Goal: Check status: Check status

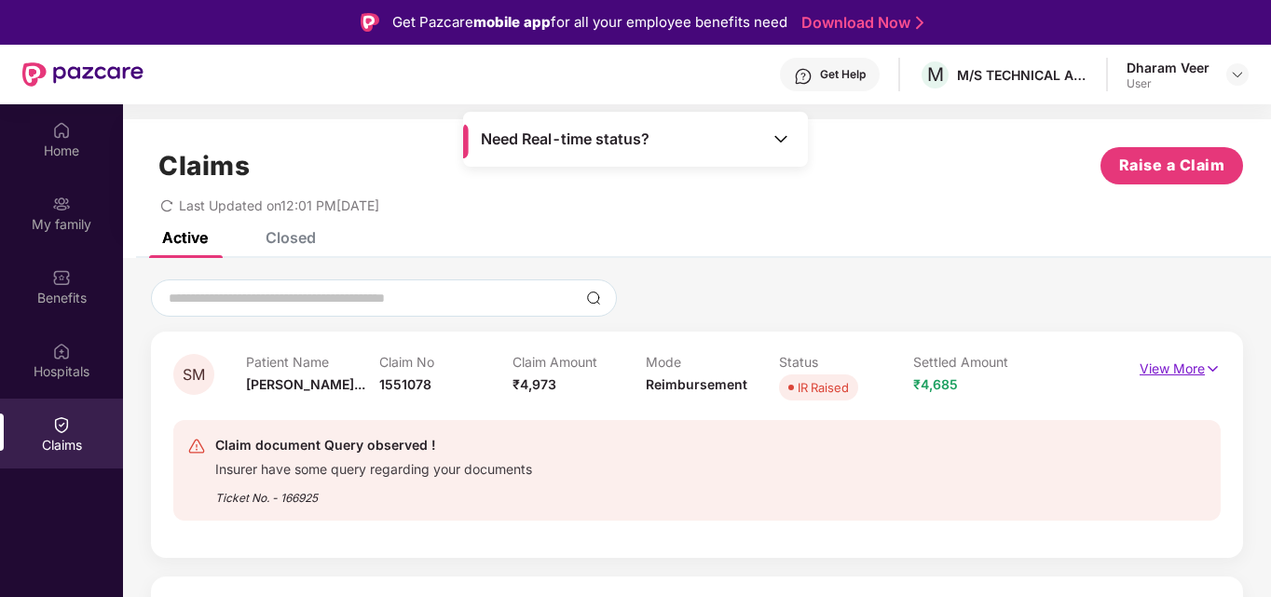
click at [1207, 368] on img at bounding box center [1212, 369] width 16 height 20
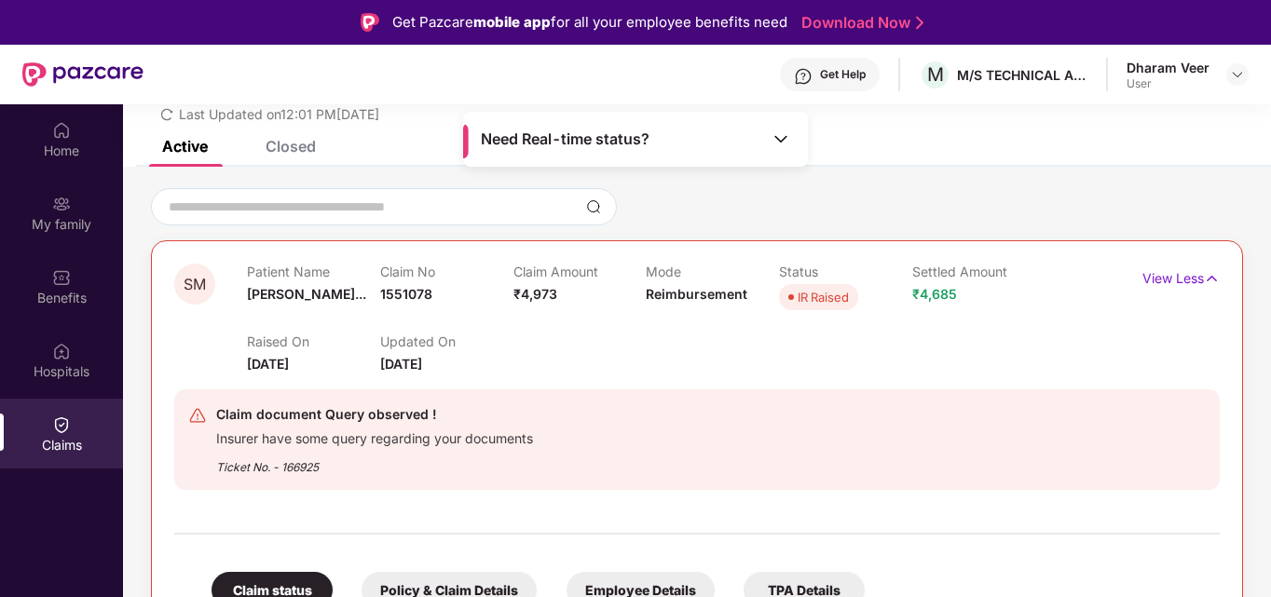
scroll to position [369, 0]
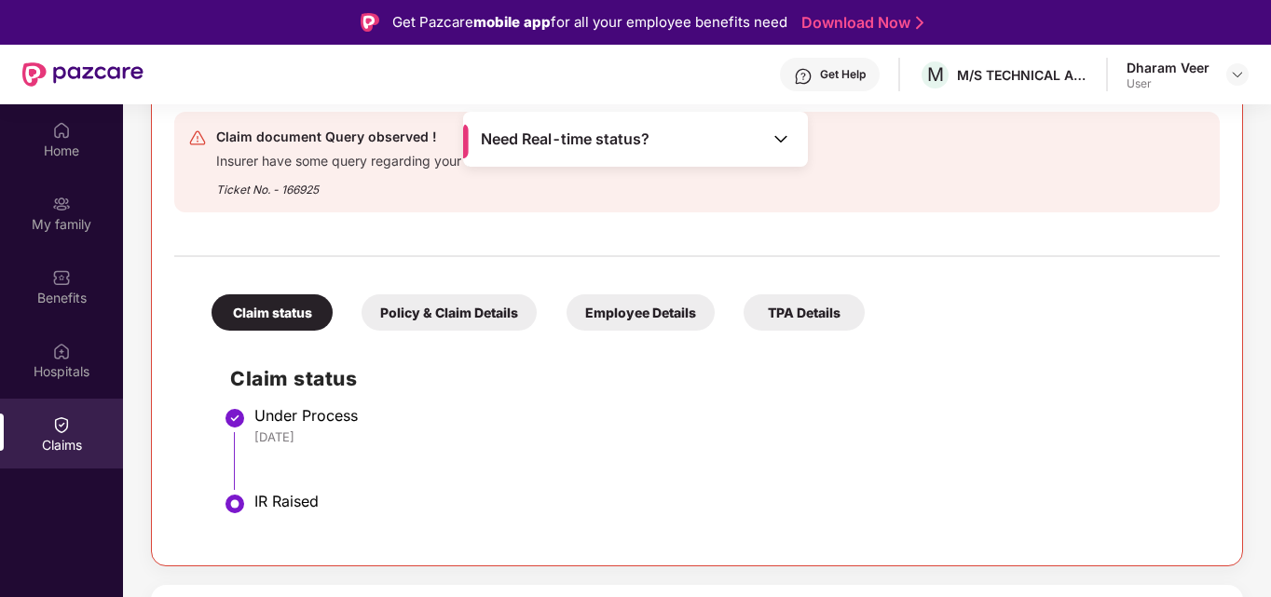
click at [646, 318] on div "Employee Details" at bounding box center [640, 312] width 148 height 36
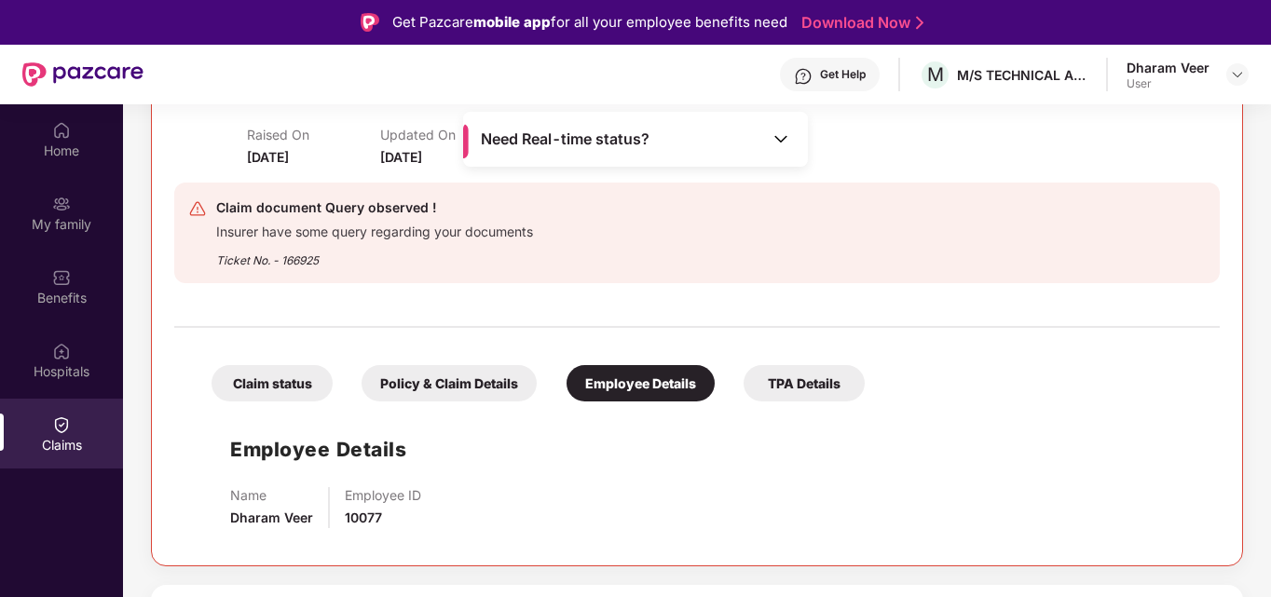
scroll to position [298, 0]
click at [277, 393] on div "Claim status" at bounding box center [271, 383] width 121 height 36
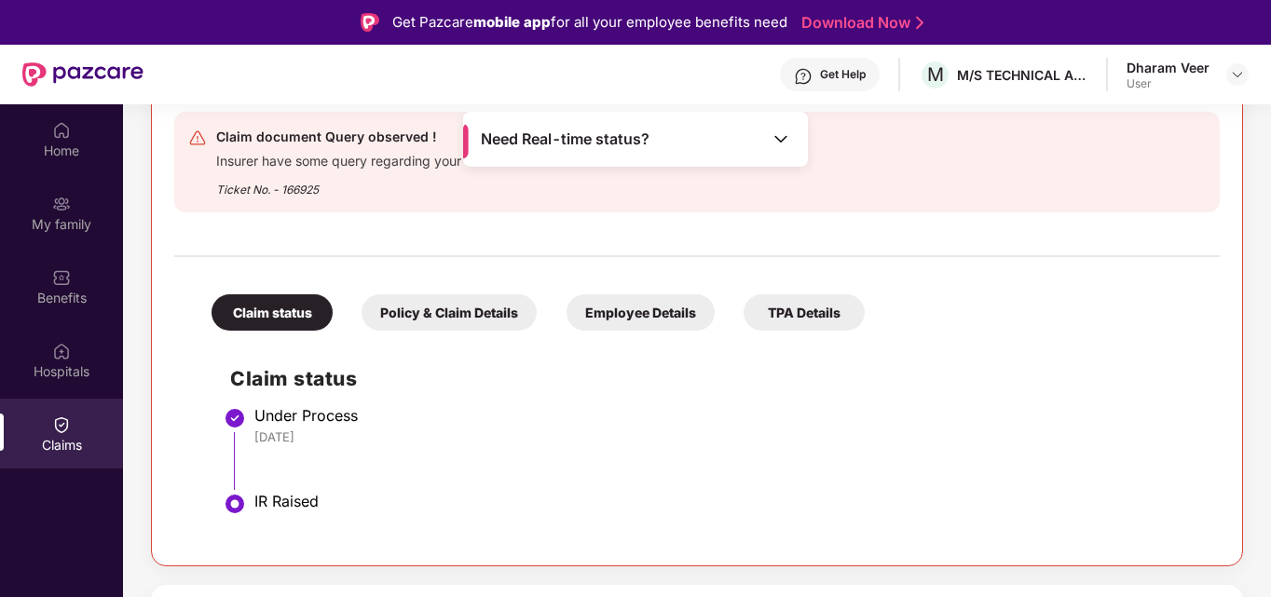
click at [397, 311] on div "Policy & Claim Details" at bounding box center [448, 312] width 175 height 36
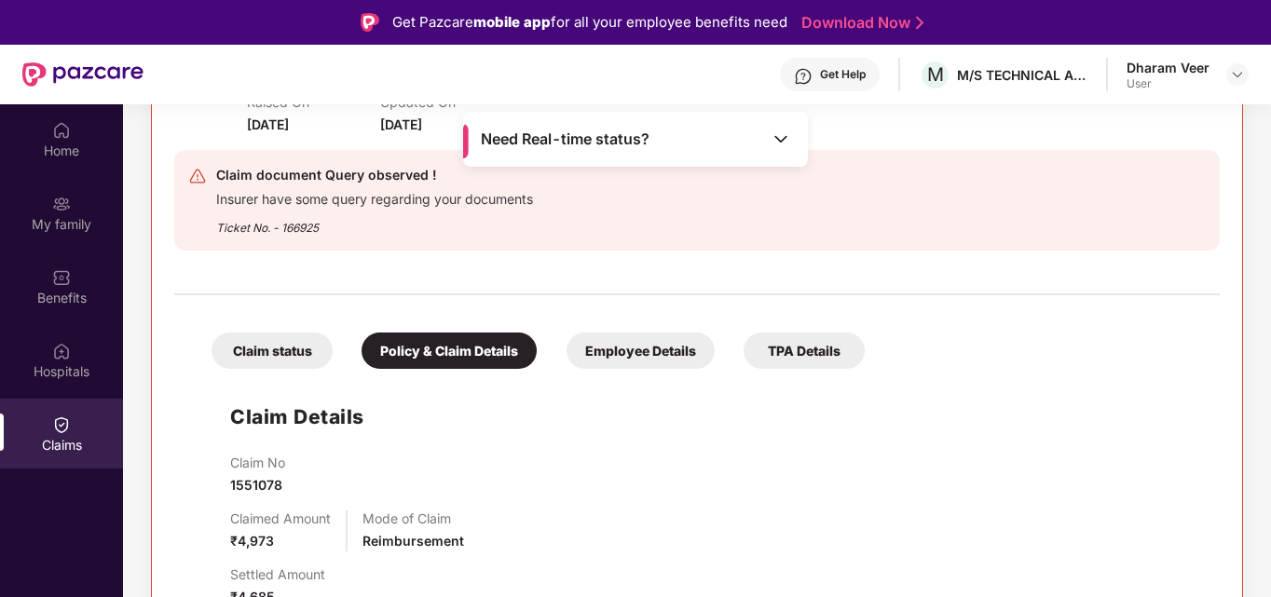
click at [618, 350] on div "Employee Details" at bounding box center [640, 351] width 148 height 36
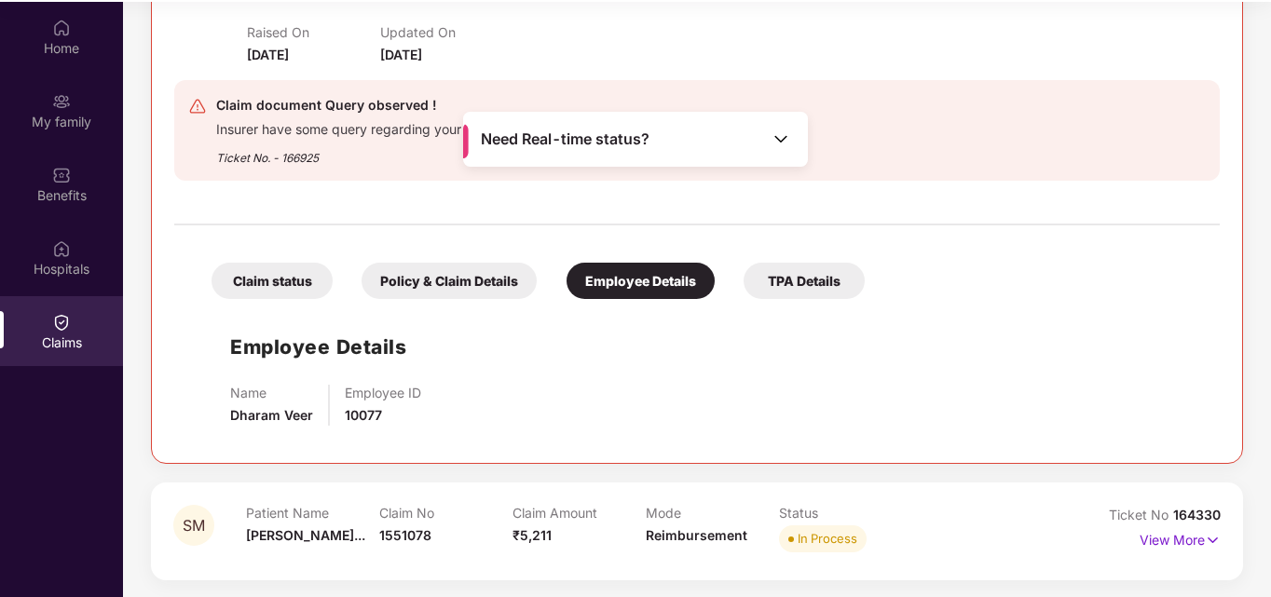
scroll to position [104, 0]
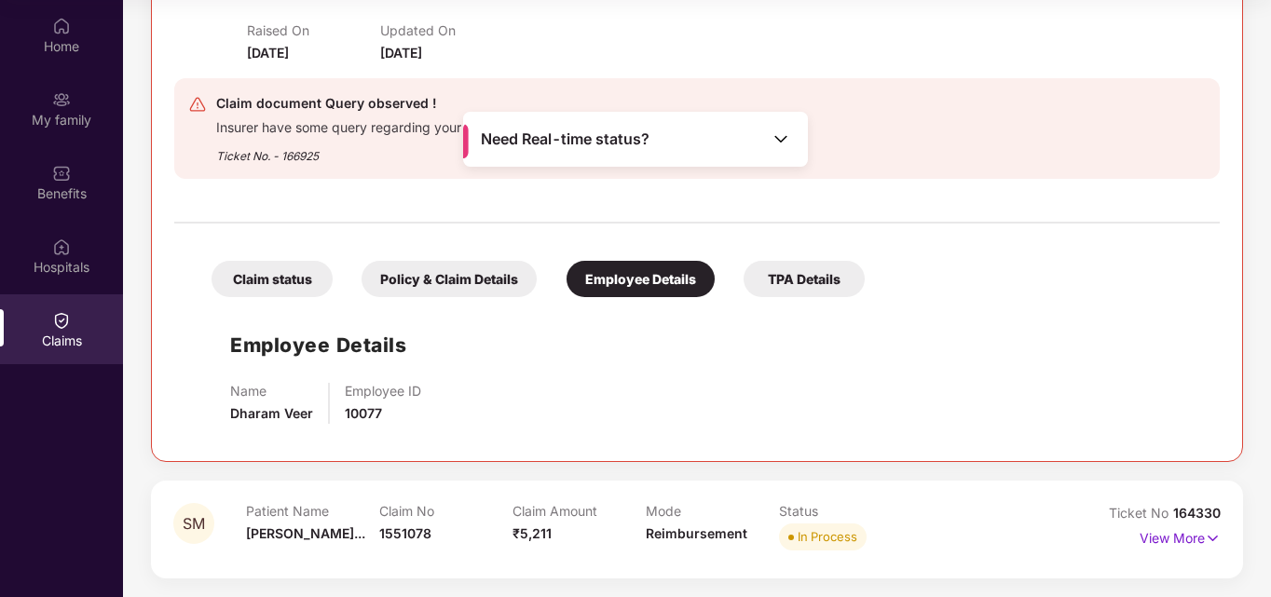
click at [807, 273] on div "TPA Details" at bounding box center [803, 279] width 121 height 36
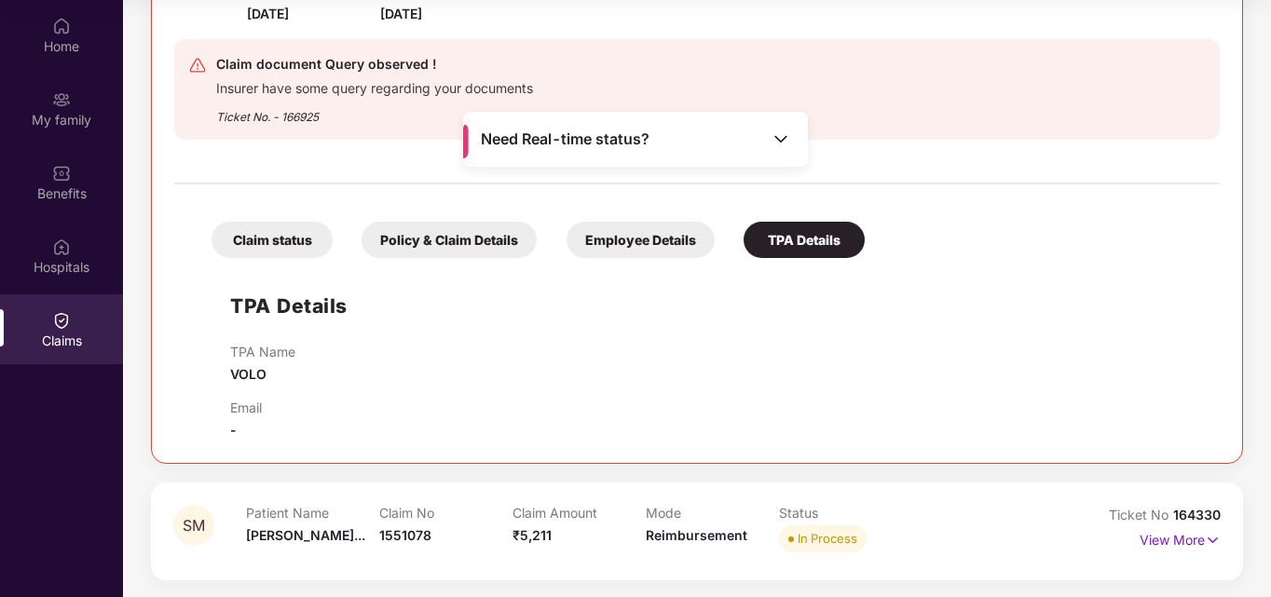
scroll to position [339, 0]
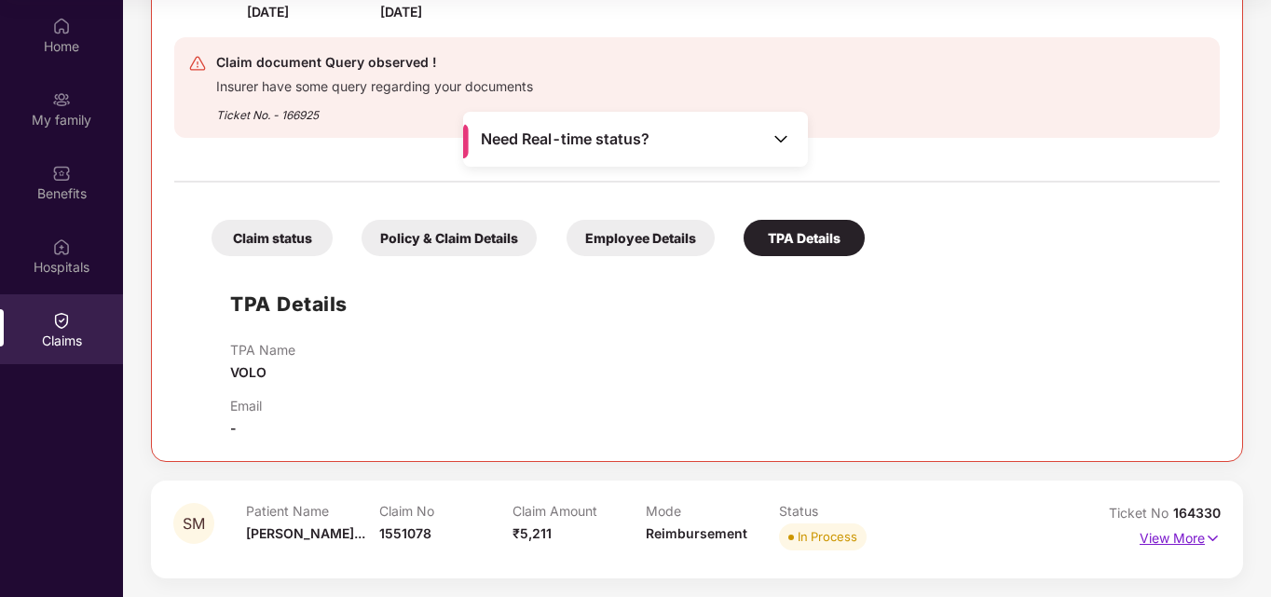
click at [1212, 537] on img at bounding box center [1212, 538] width 16 height 20
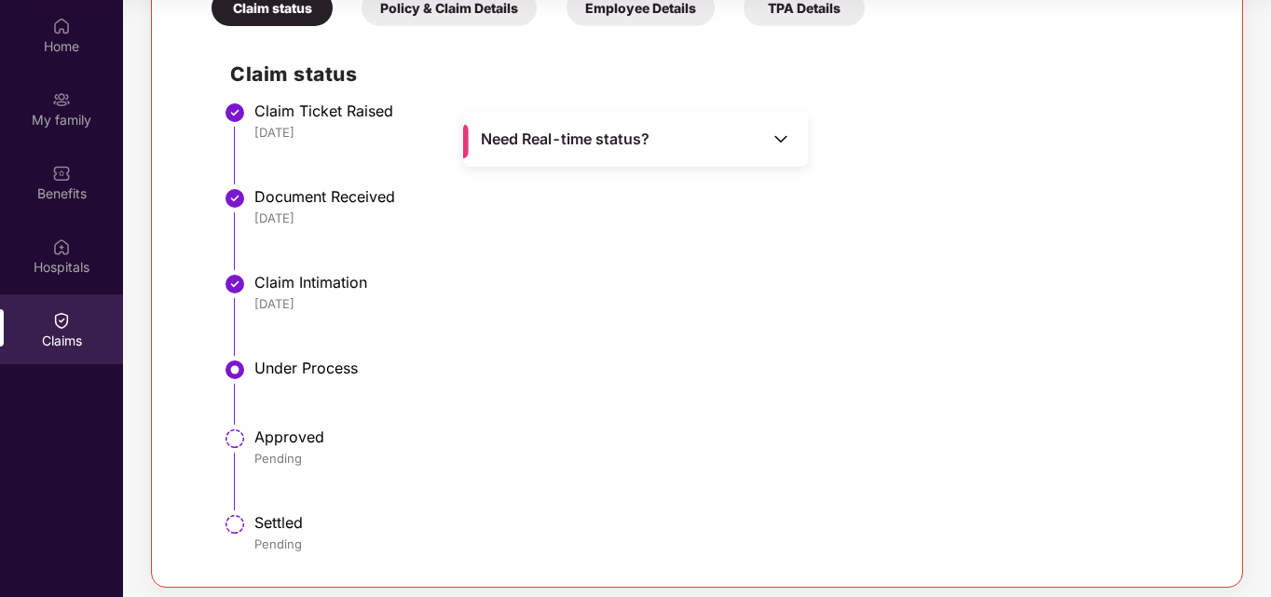
scroll to position [1042, 0]
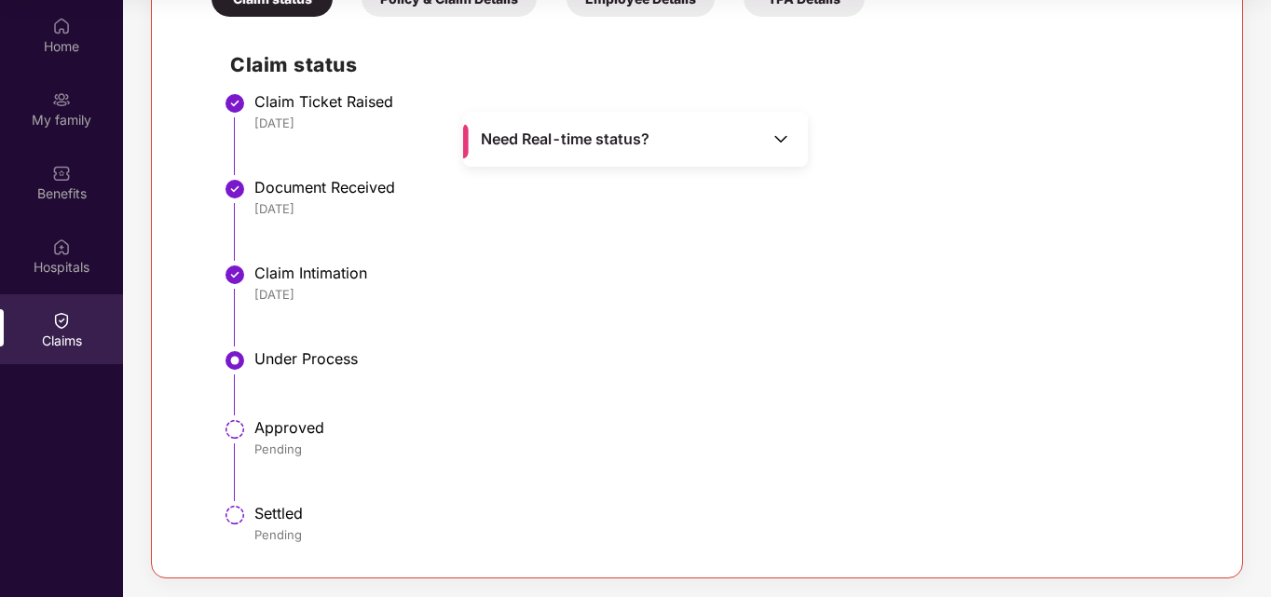
click at [782, 142] on img at bounding box center [780, 138] width 19 height 19
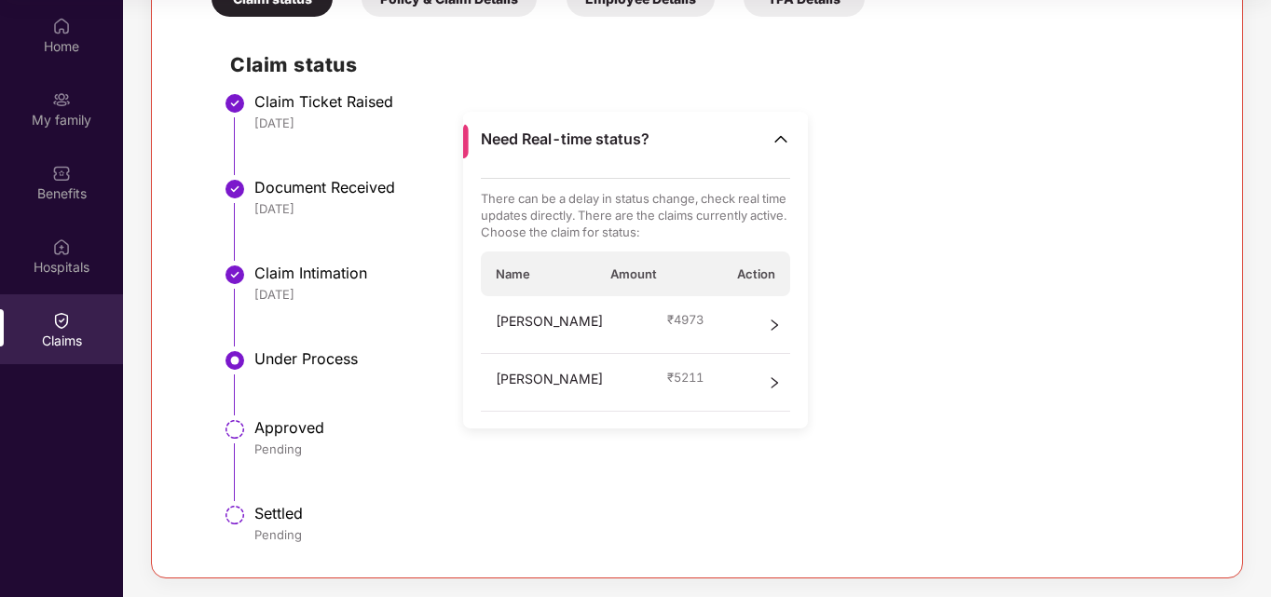
click at [768, 383] on icon "right" at bounding box center [774, 382] width 13 height 13
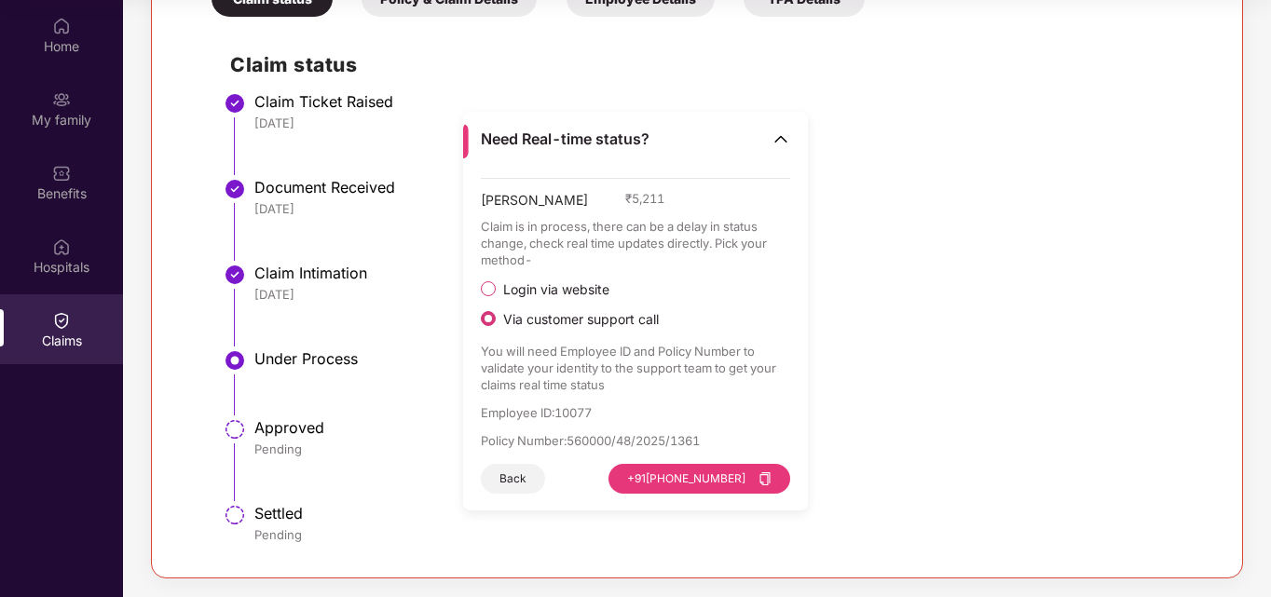
click at [777, 135] on img at bounding box center [780, 138] width 19 height 19
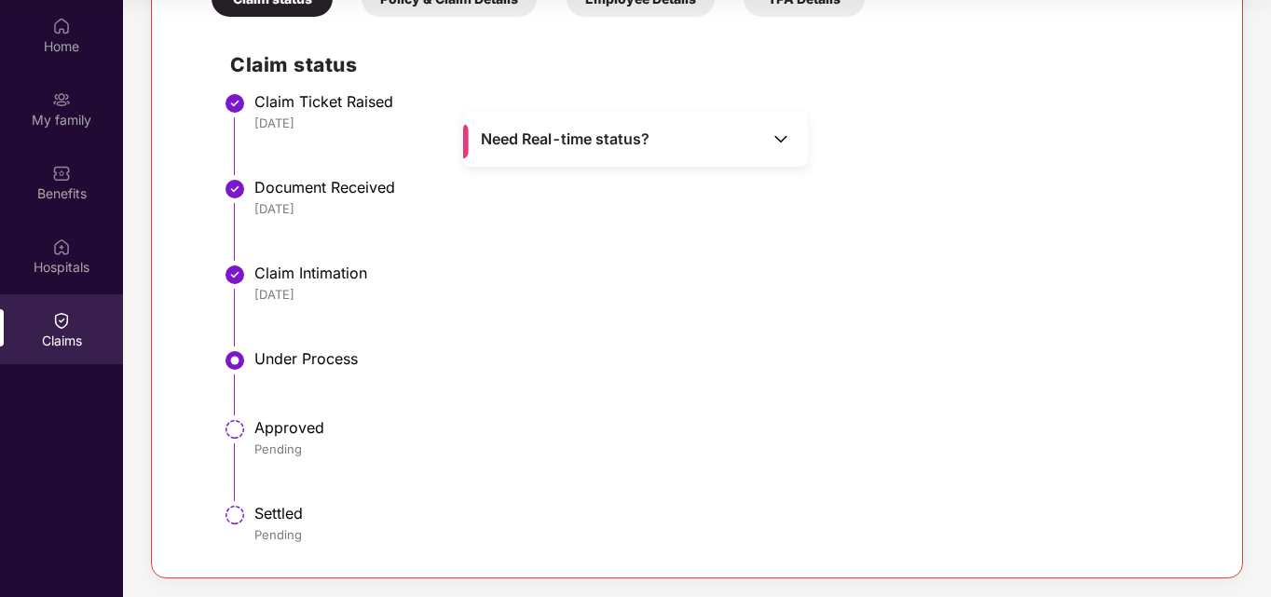
click at [781, 135] on img at bounding box center [780, 138] width 19 height 19
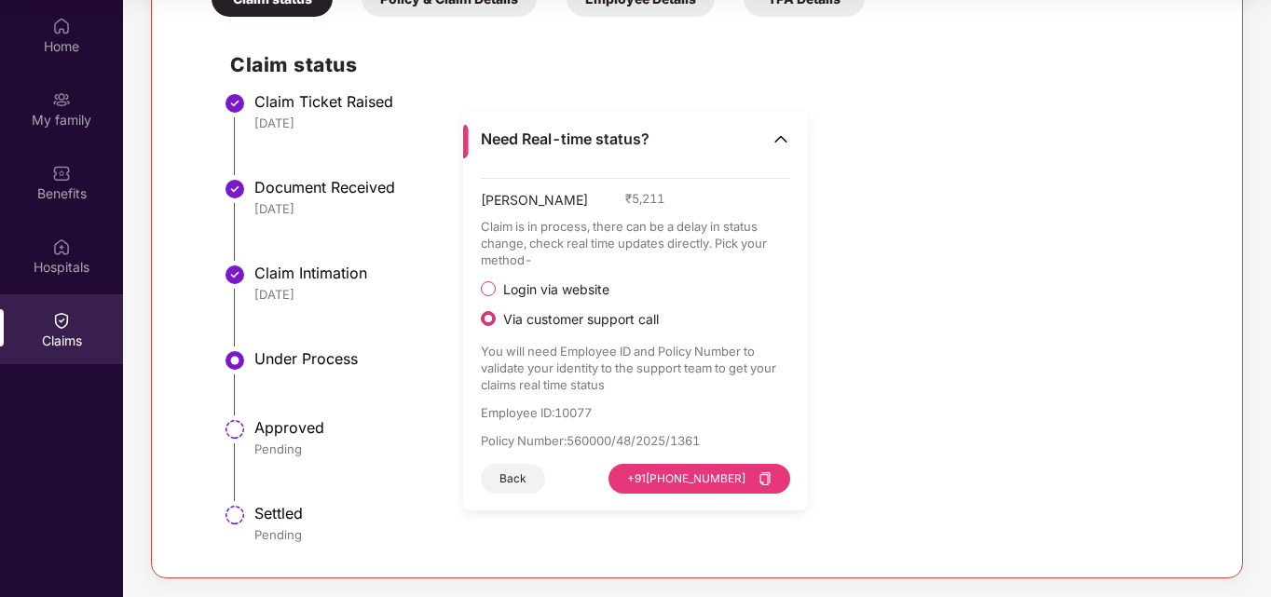
click at [773, 137] on img at bounding box center [780, 138] width 19 height 19
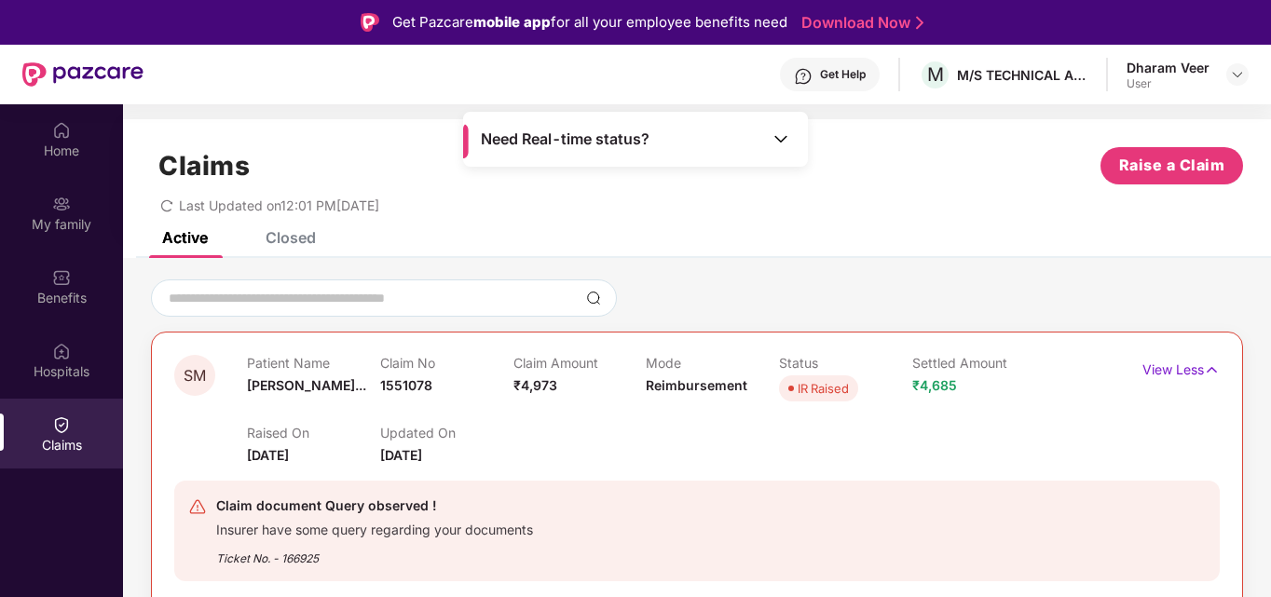
scroll to position [93, 0]
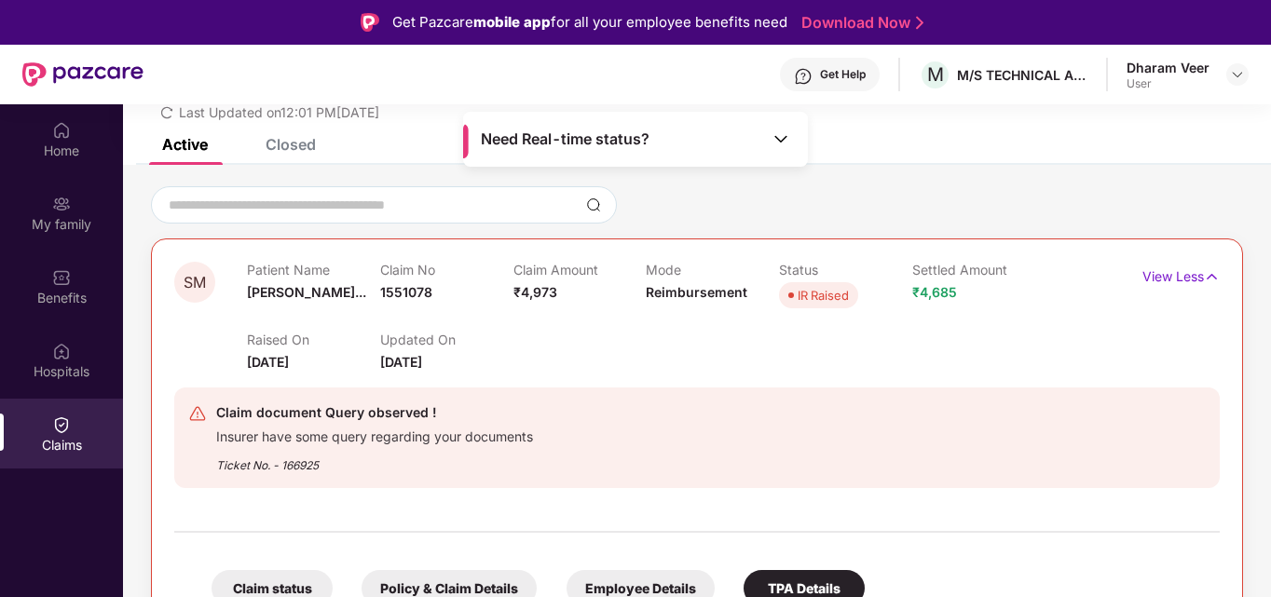
click at [279, 448] on div "Ticket No. - 166925" at bounding box center [374, 459] width 317 height 29
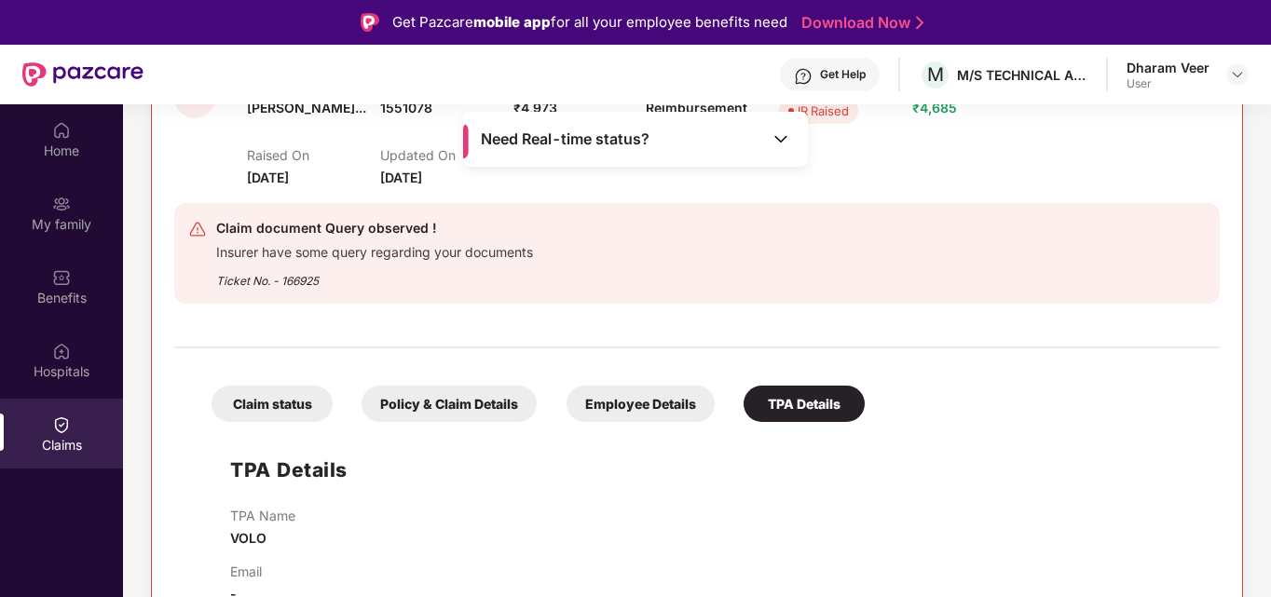
scroll to position [279, 0]
click at [672, 400] on div "Employee Details" at bounding box center [640, 402] width 148 height 36
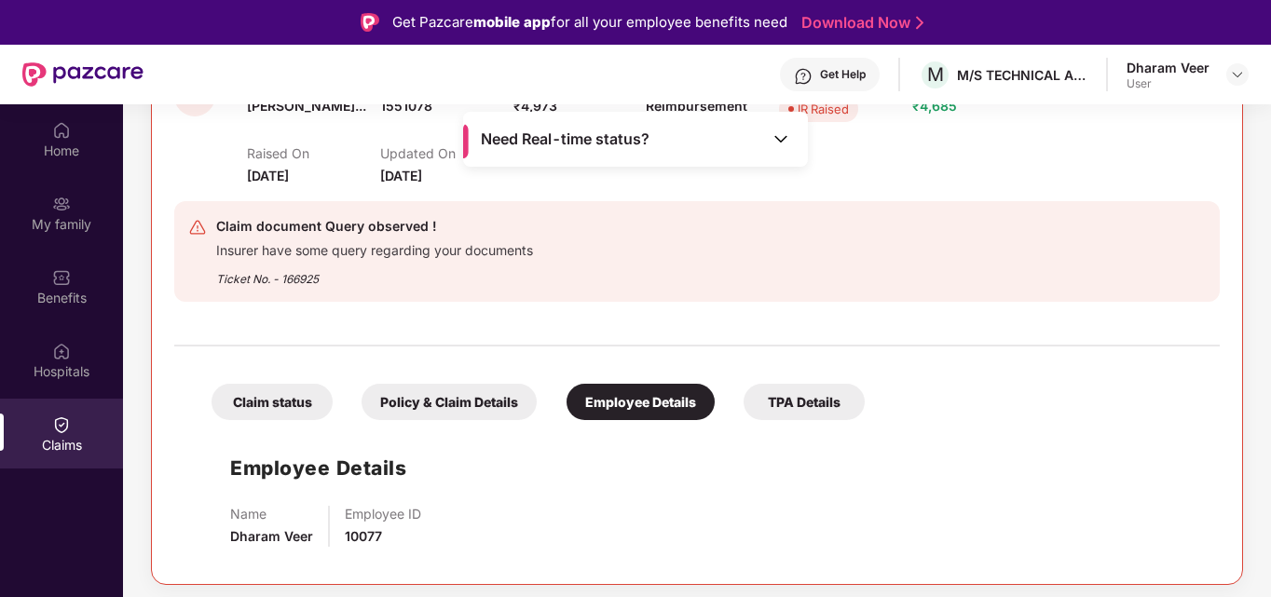
click at [473, 407] on div "Policy & Claim Details" at bounding box center [448, 402] width 175 height 36
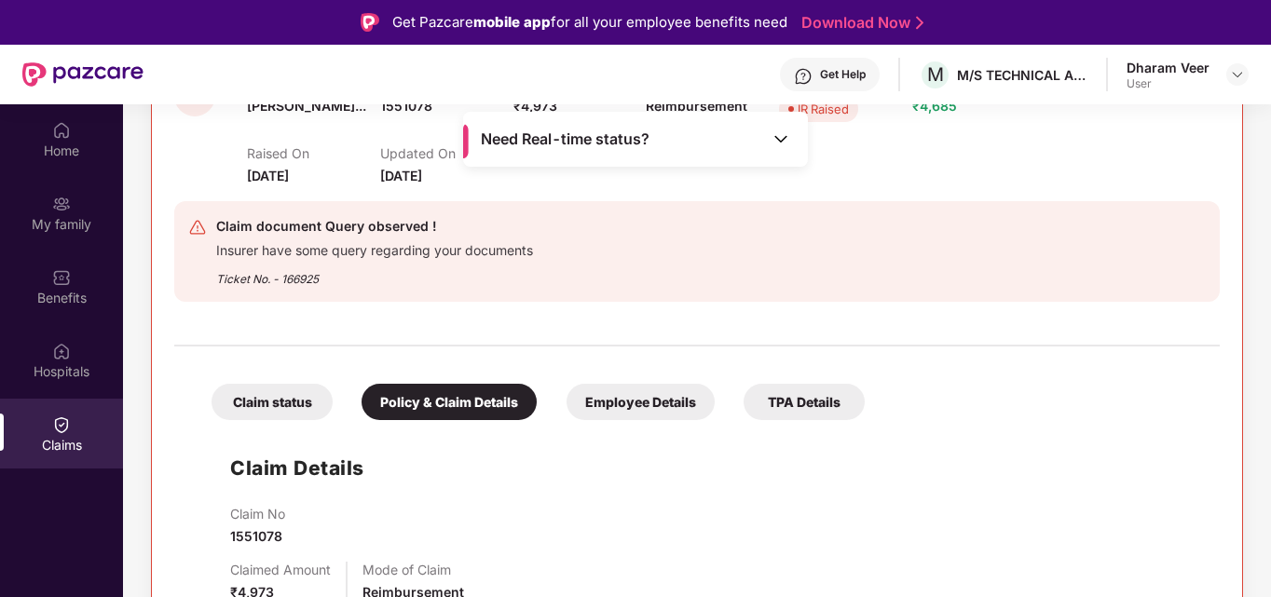
click at [275, 401] on div "Claim status" at bounding box center [271, 402] width 121 height 36
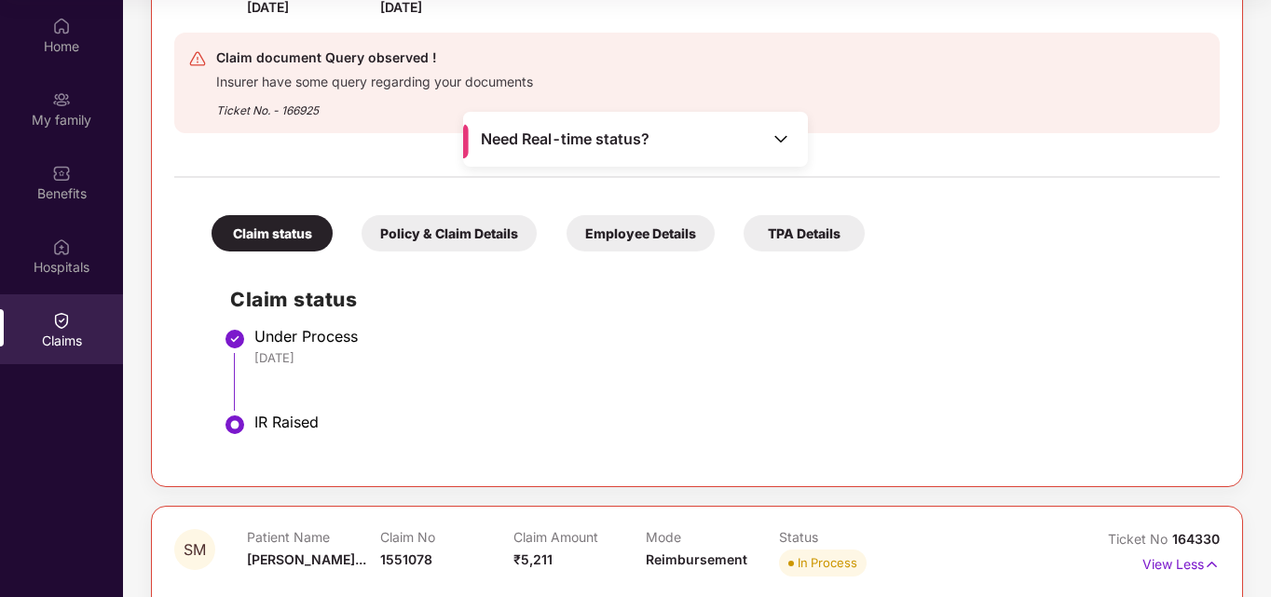
scroll to position [373, 0]
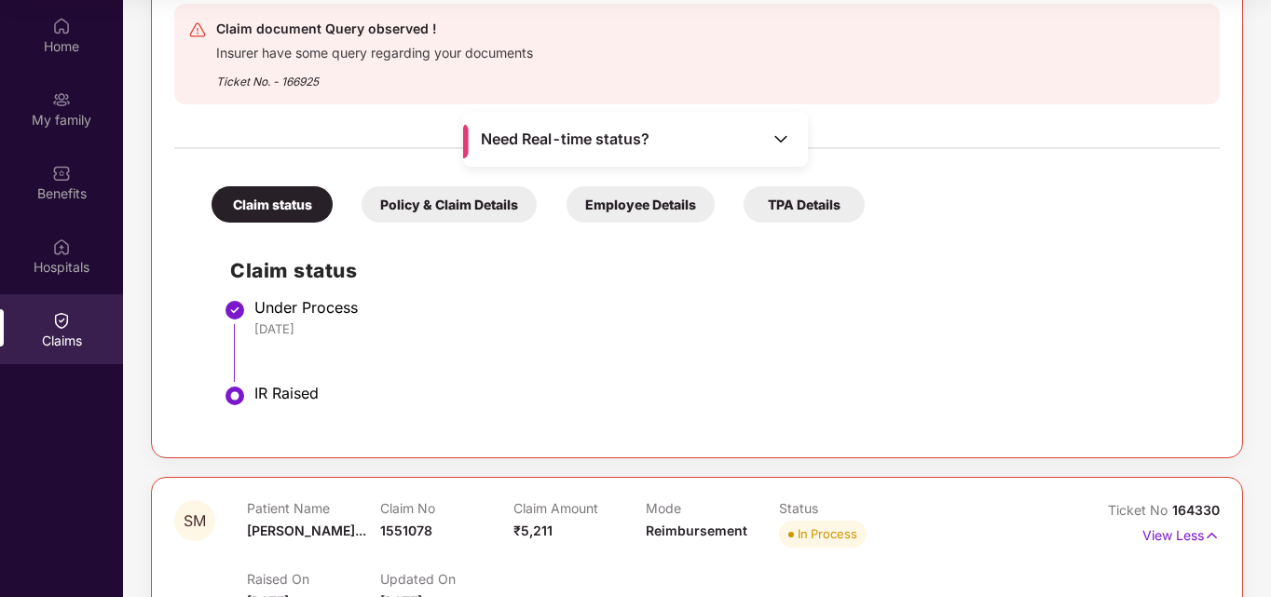
click at [425, 200] on div "Policy & Claim Details" at bounding box center [448, 204] width 175 height 36
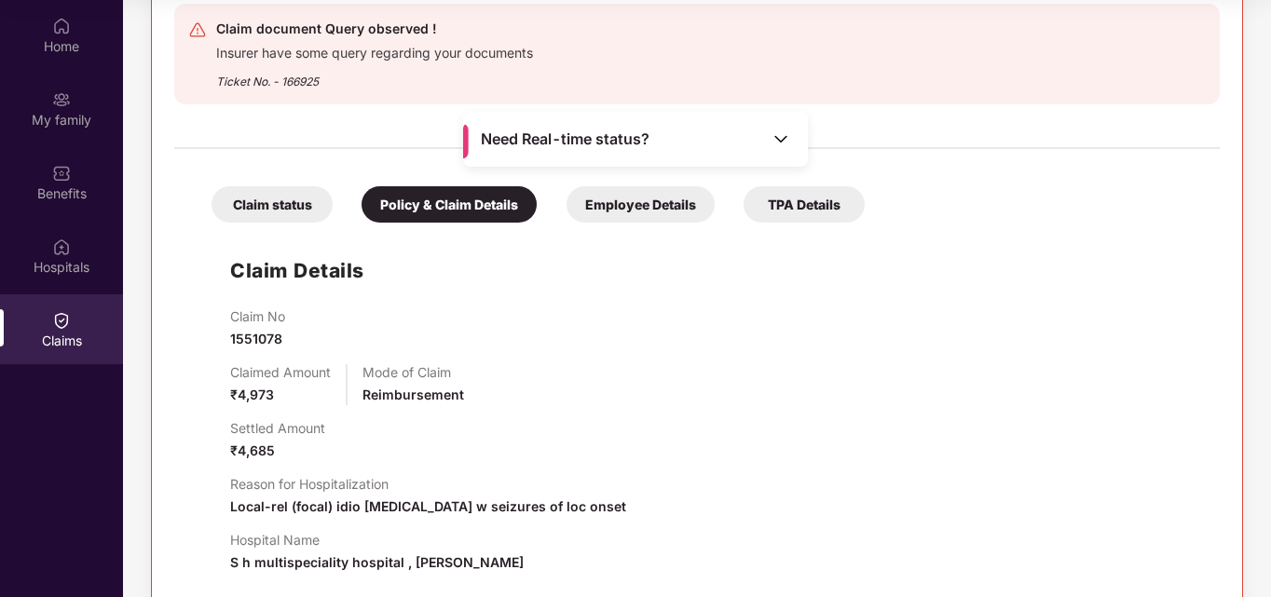
click at [650, 214] on div "Employee Details" at bounding box center [640, 204] width 148 height 36
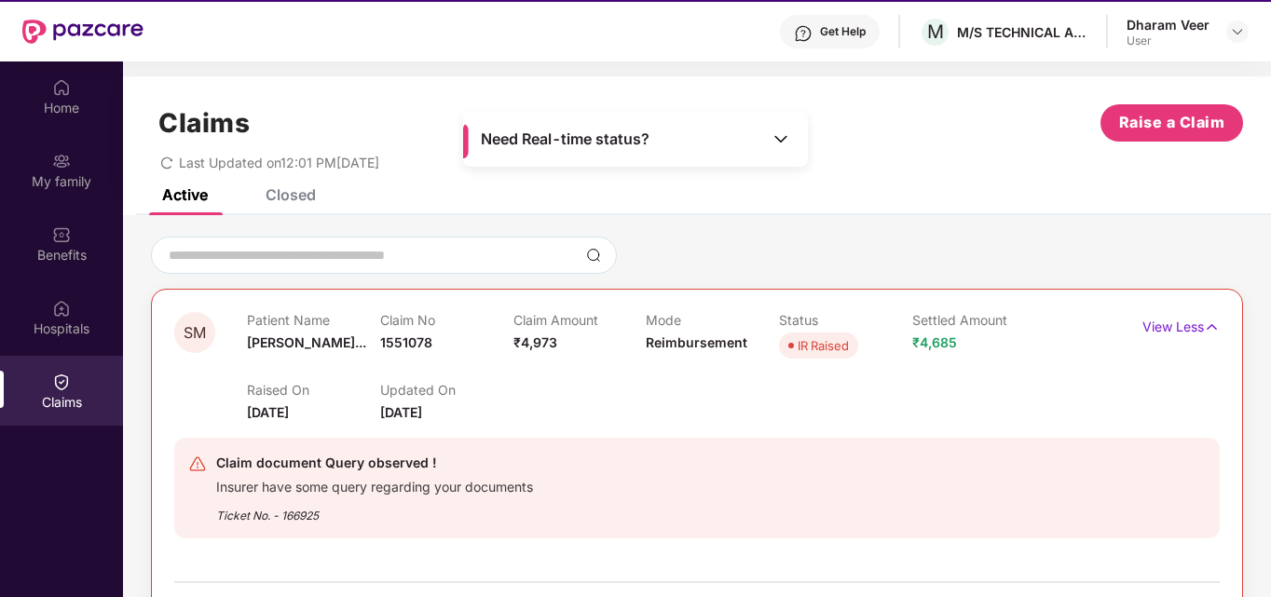
scroll to position [0, 0]
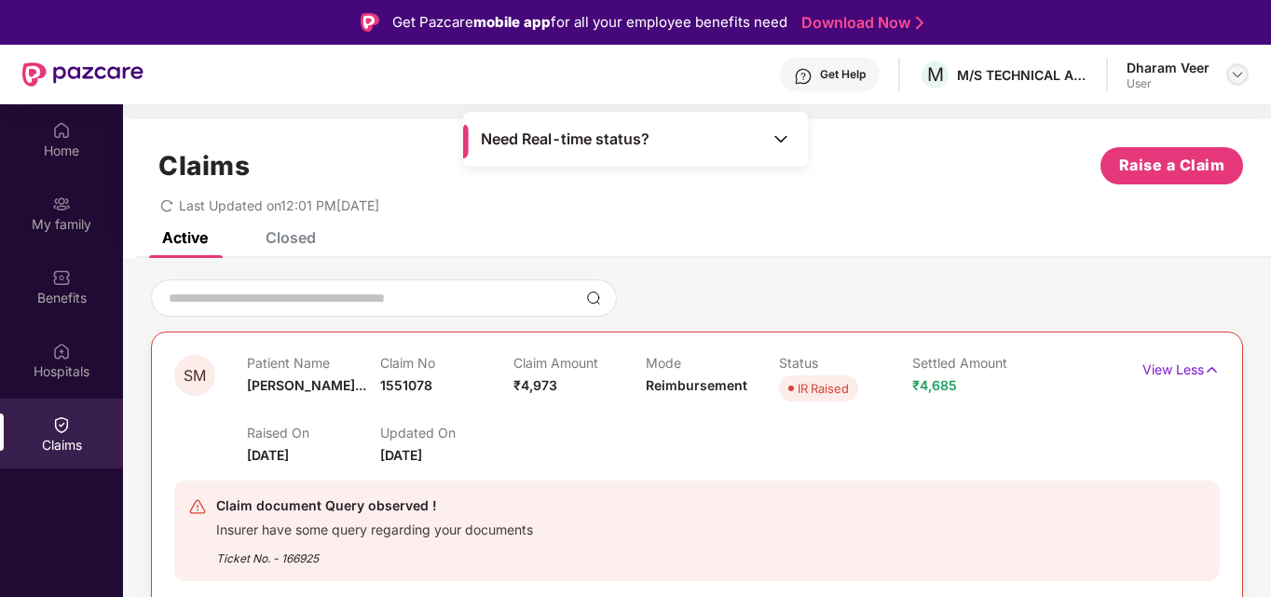
click at [1238, 75] on img at bounding box center [1237, 74] width 15 height 15
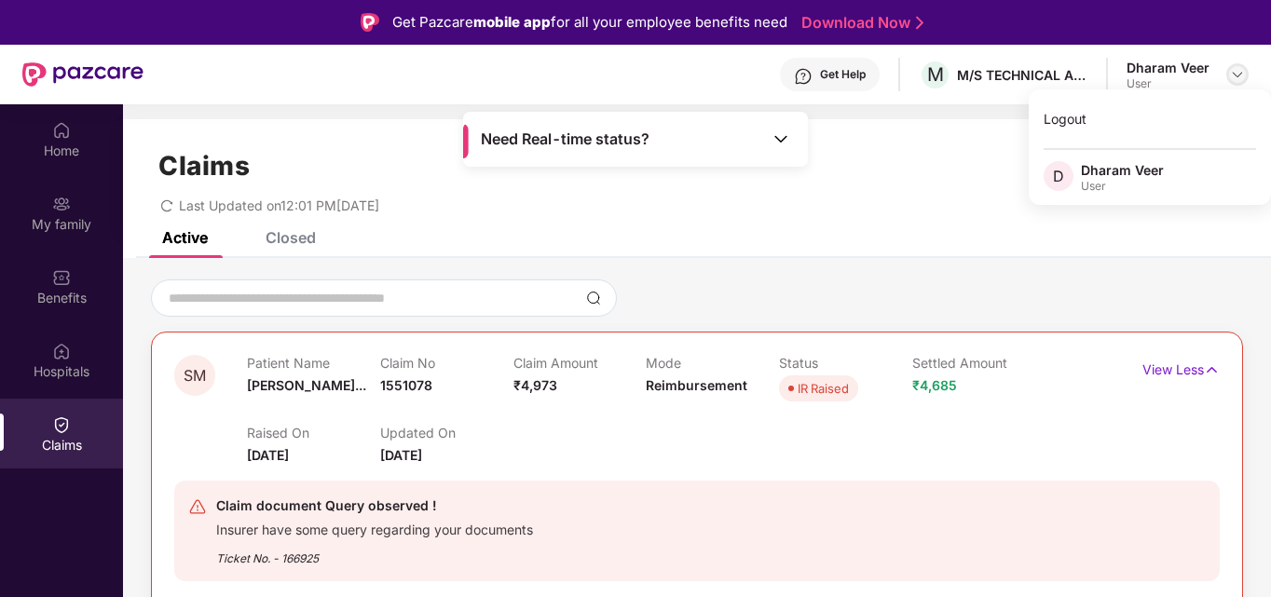
click at [1238, 75] on img at bounding box center [1237, 74] width 15 height 15
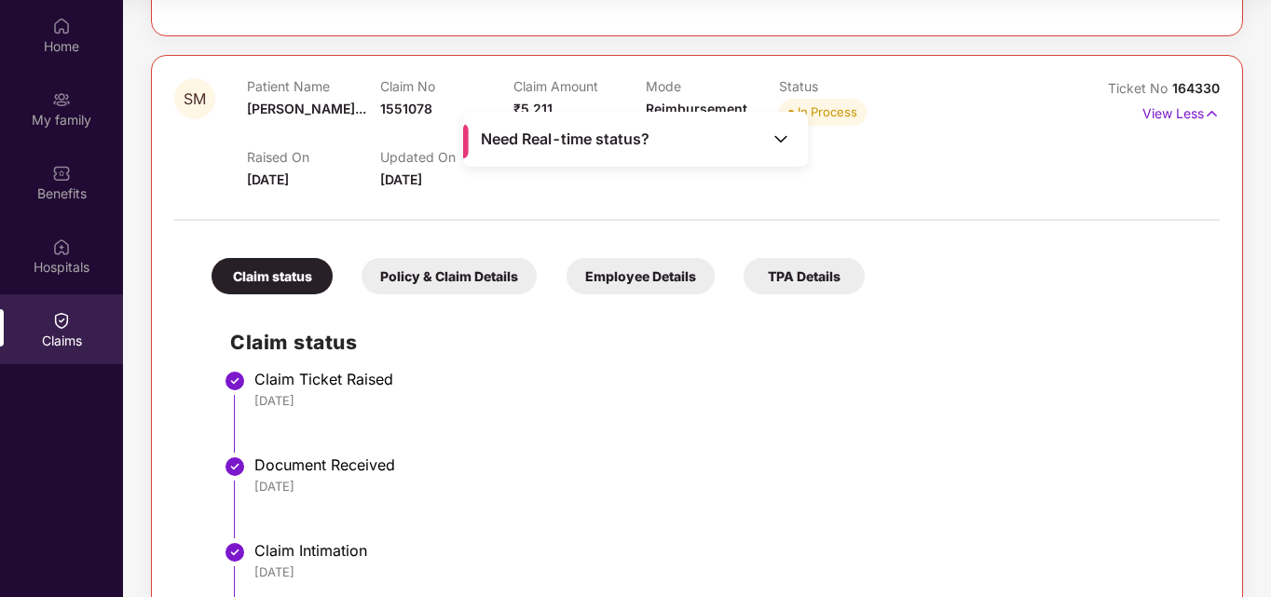
scroll to position [722, 0]
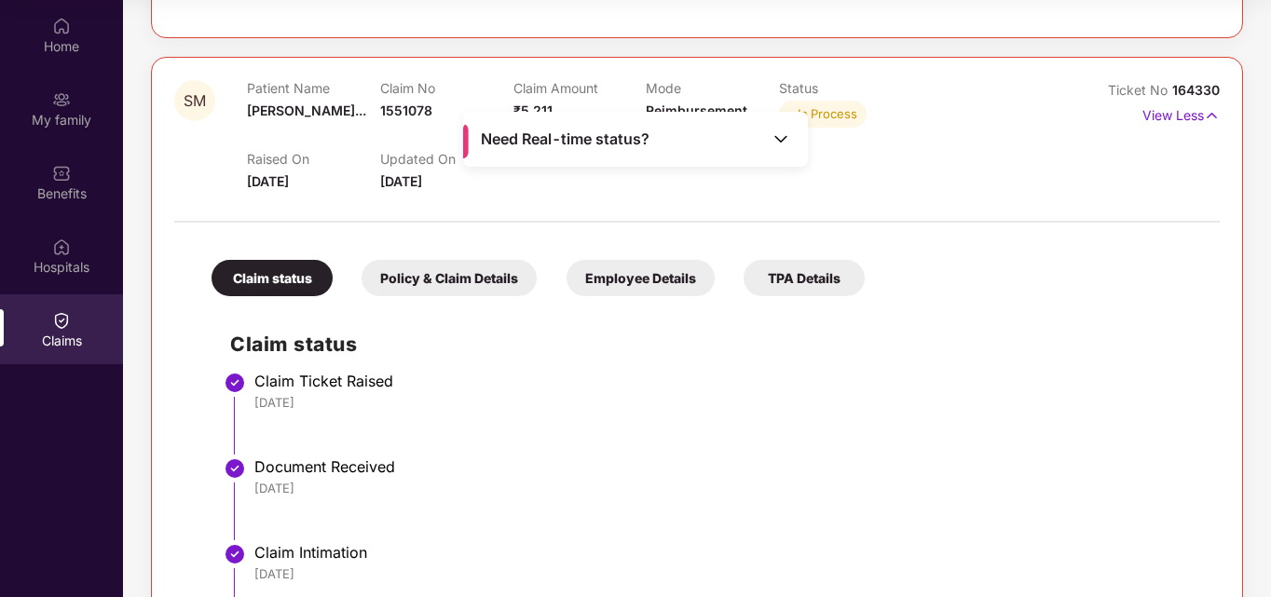
click at [787, 139] on img at bounding box center [780, 138] width 19 height 19
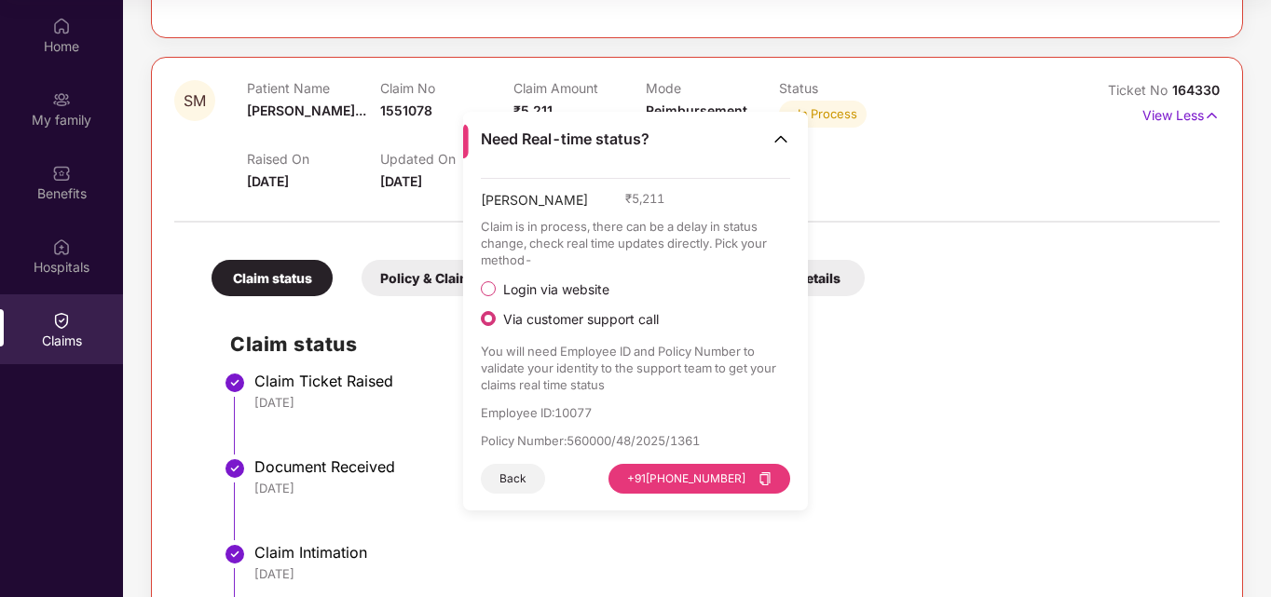
click at [527, 193] on span "[PERSON_NAME]" at bounding box center [534, 204] width 107 height 28
click at [780, 137] on img at bounding box center [780, 138] width 19 height 19
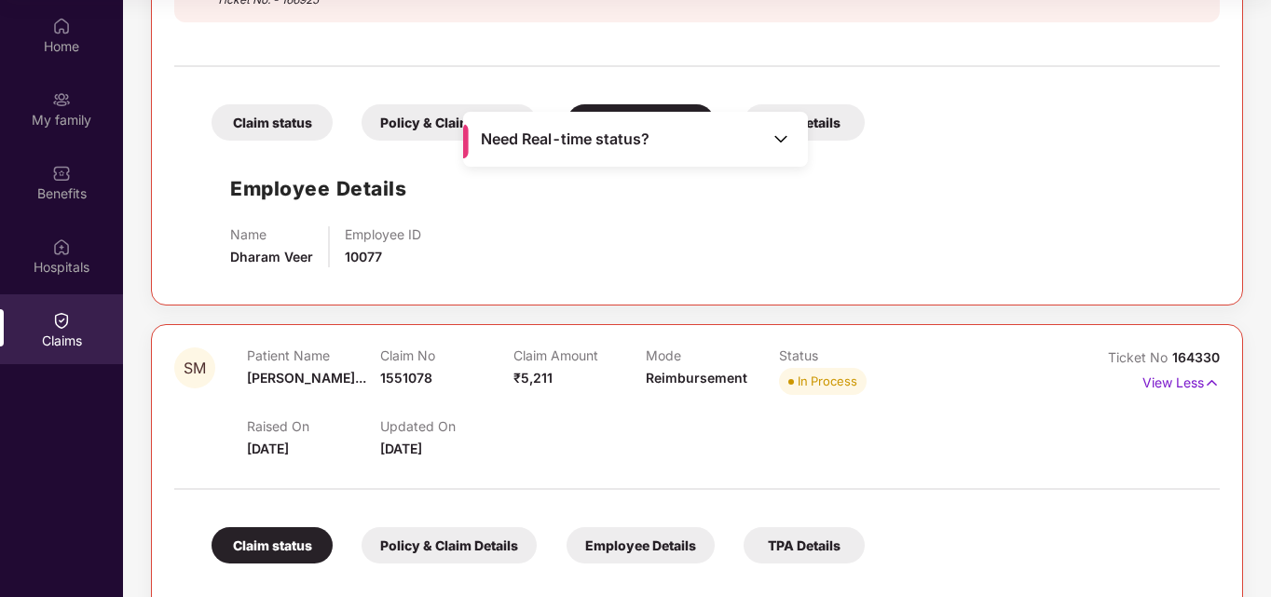
scroll to position [536, 0]
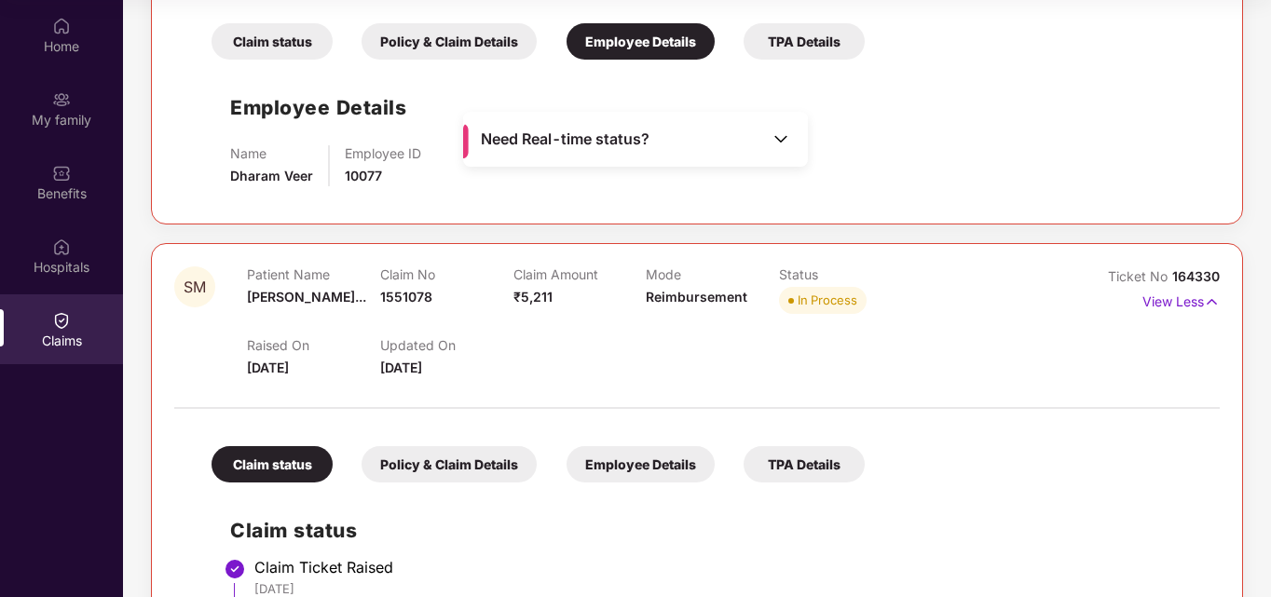
click at [784, 140] on img at bounding box center [780, 138] width 19 height 19
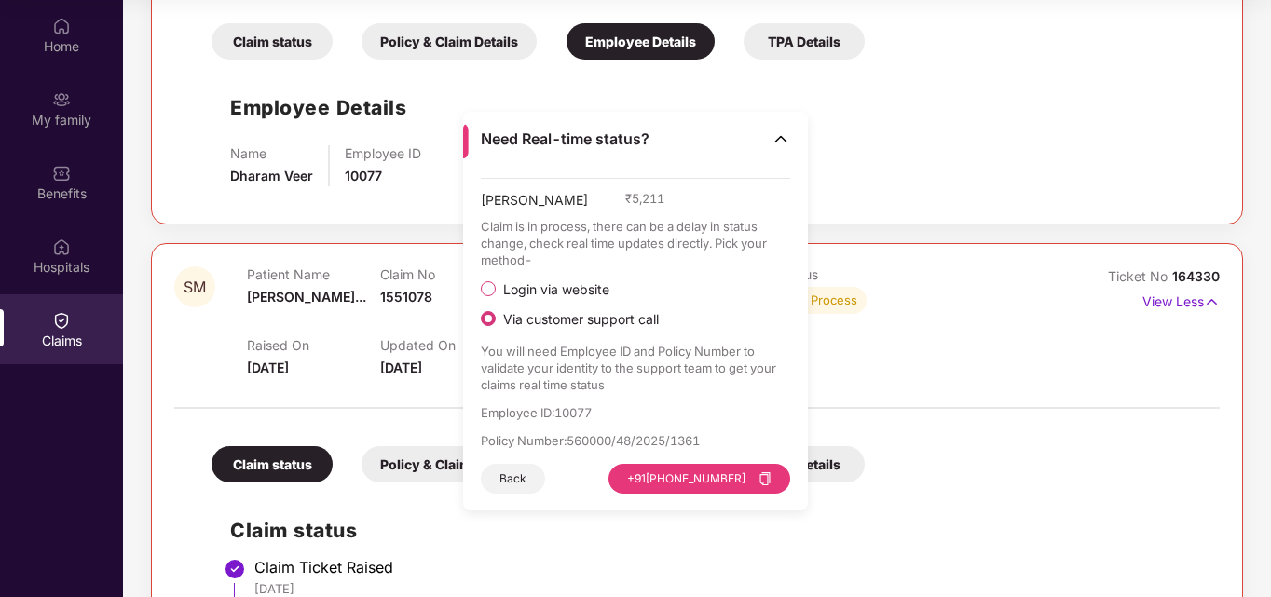
click at [529, 481] on button "Back" at bounding box center [513, 479] width 64 height 30
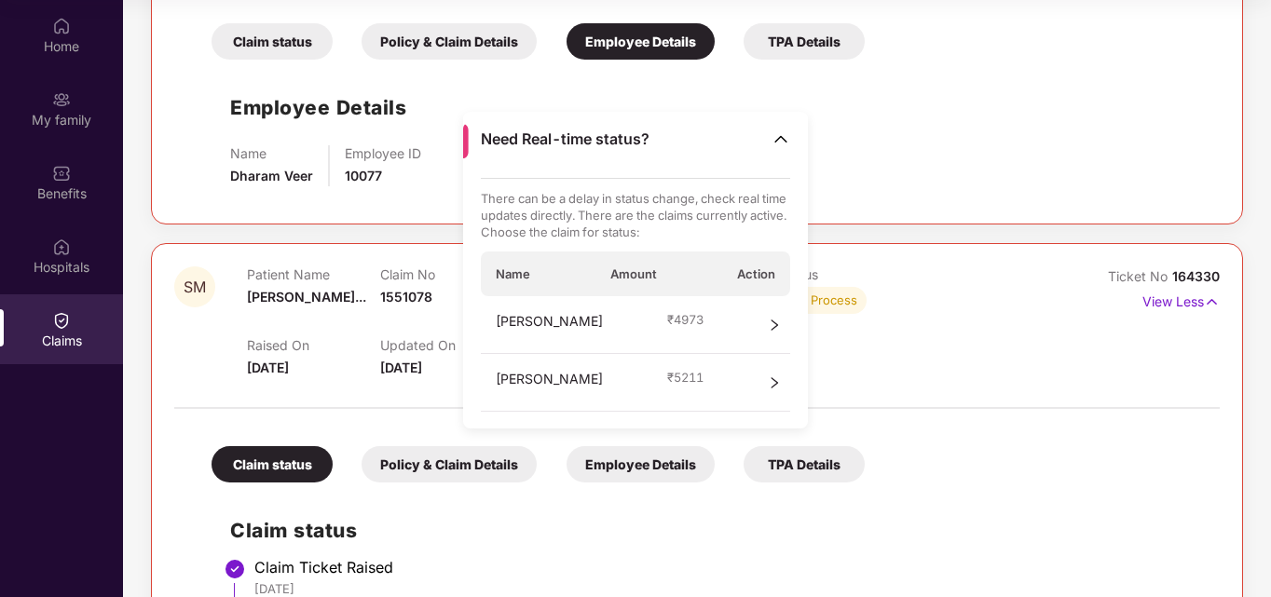
click at [779, 382] on icon "right" at bounding box center [774, 382] width 13 height 13
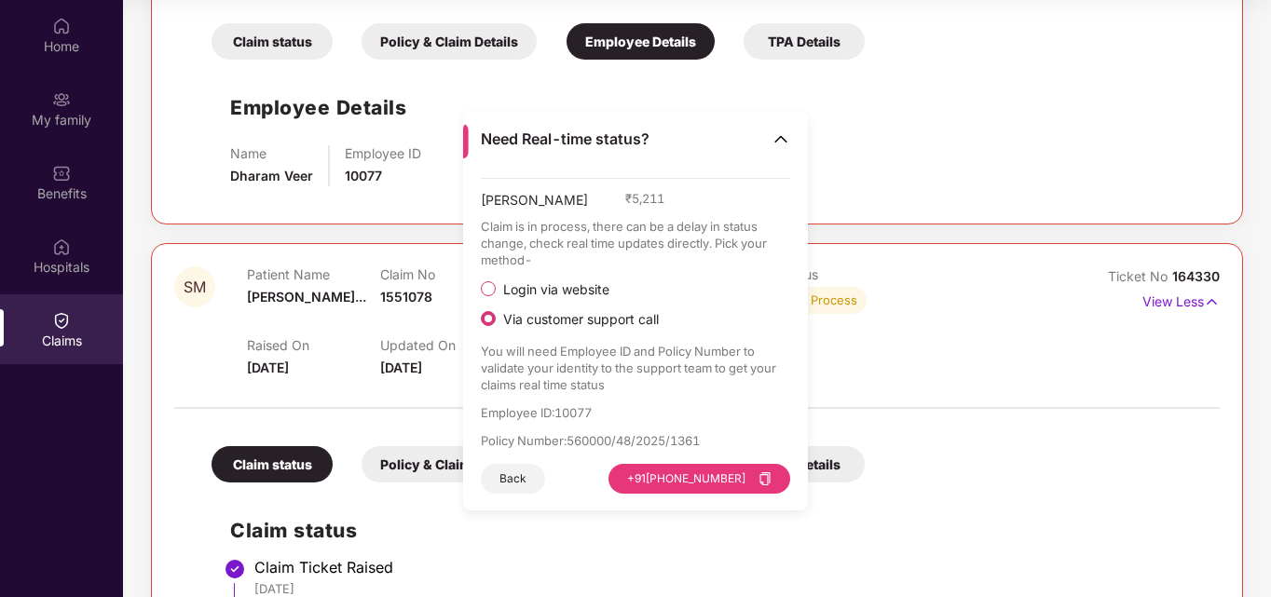
click at [529, 473] on button "Back" at bounding box center [513, 479] width 64 height 30
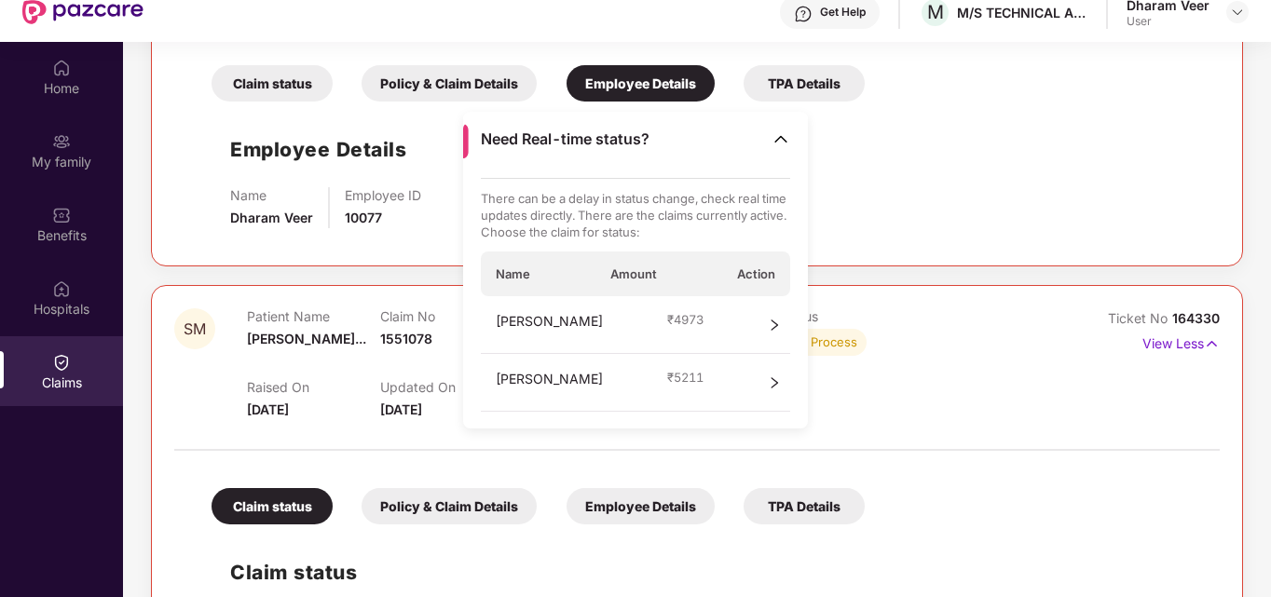
scroll to position [104, 0]
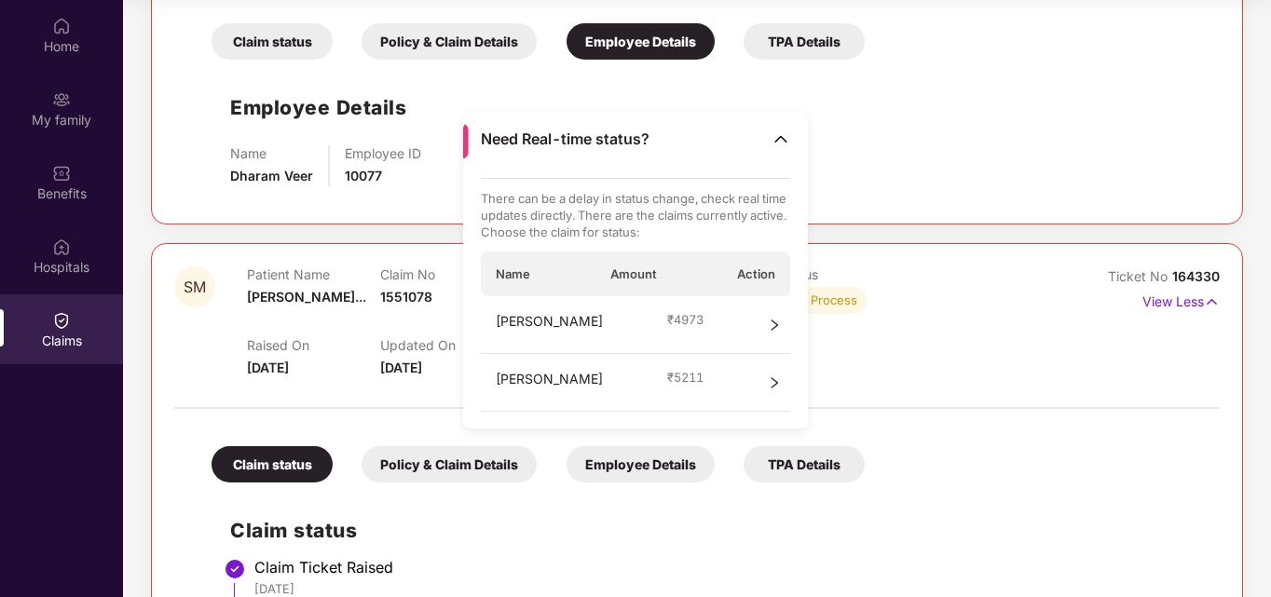
click at [530, 386] on span "[PERSON_NAME]" at bounding box center [549, 383] width 107 height 28
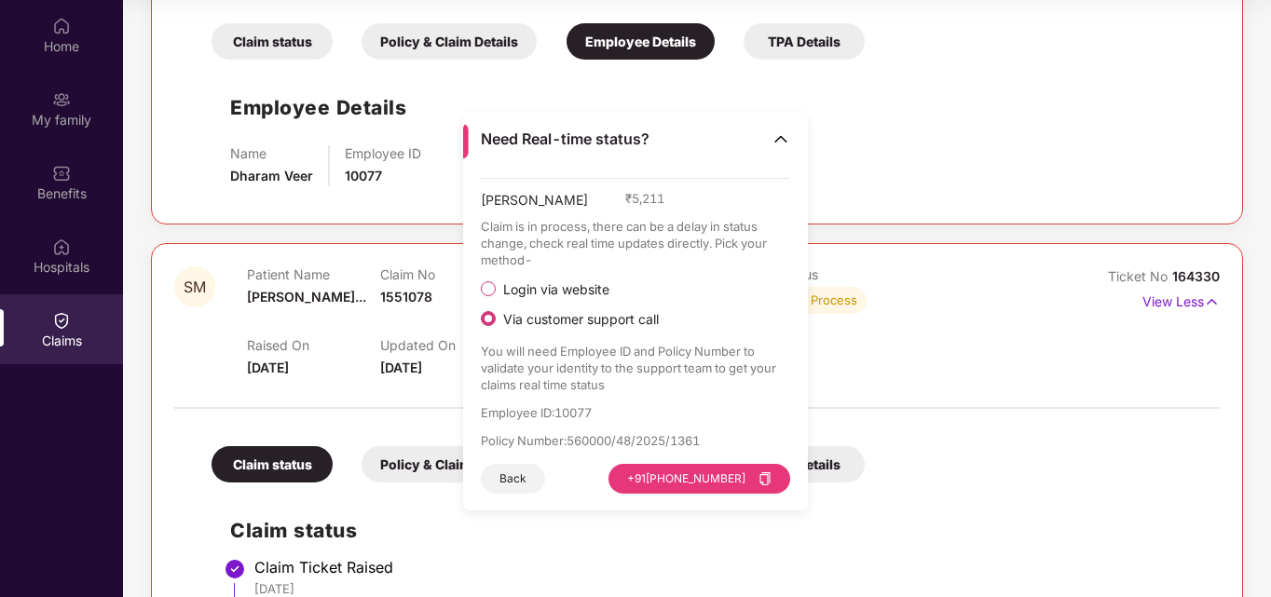
click at [754, 148] on div "Need Real-time status?" at bounding box center [635, 139] width 345 height 55
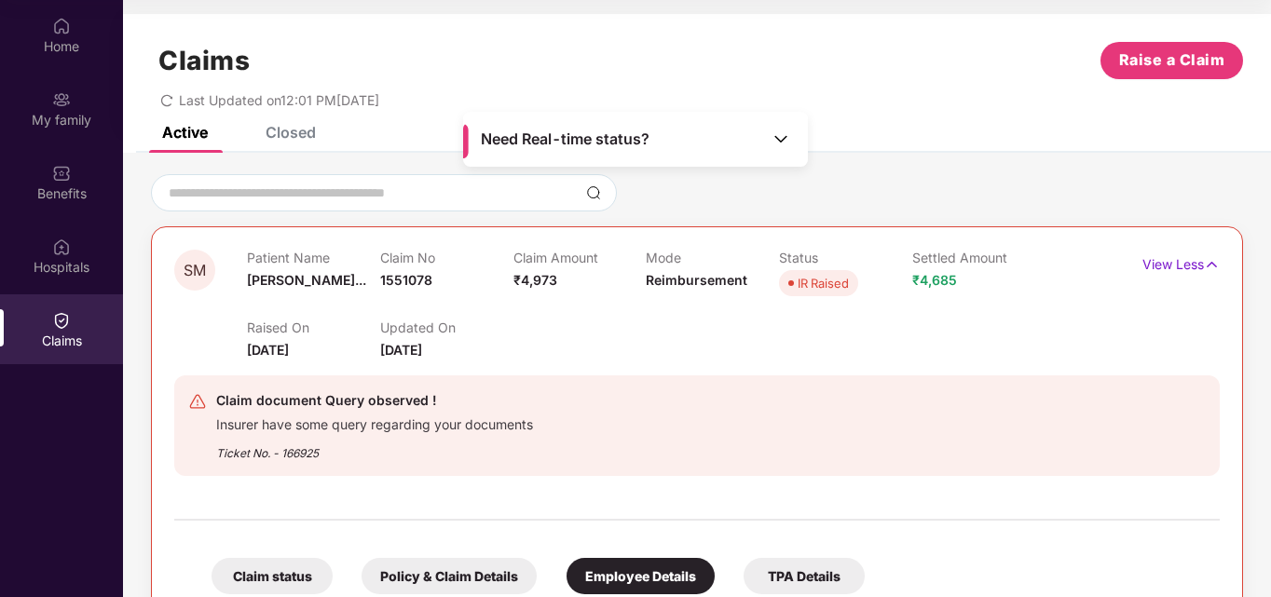
scroll to position [0, 0]
click at [823, 282] on div "IR Raised" at bounding box center [822, 284] width 51 height 19
click at [1173, 267] on p "View Less" at bounding box center [1180, 263] width 77 height 25
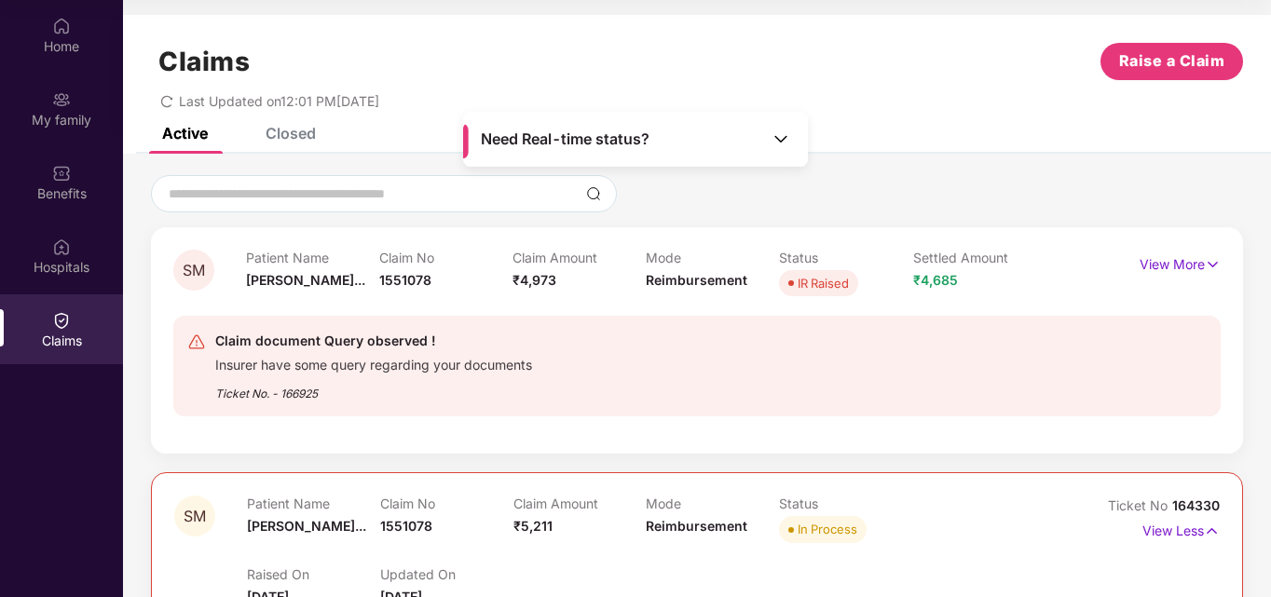
click at [379, 360] on div "Insurer have some query regarding your documents" at bounding box center [373, 362] width 317 height 21
click at [585, 265] on p "Claim Amount" at bounding box center [578, 258] width 133 height 16
click at [756, 269] on div "Mode Reimbursement" at bounding box center [712, 275] width 133 height 51
click at [813, 271] on span "IR Raised" at bounding box center [818, 283] width 79 height 26
click at [1215, 267] on img at bounding box center [1212, 264] width 16 height 20
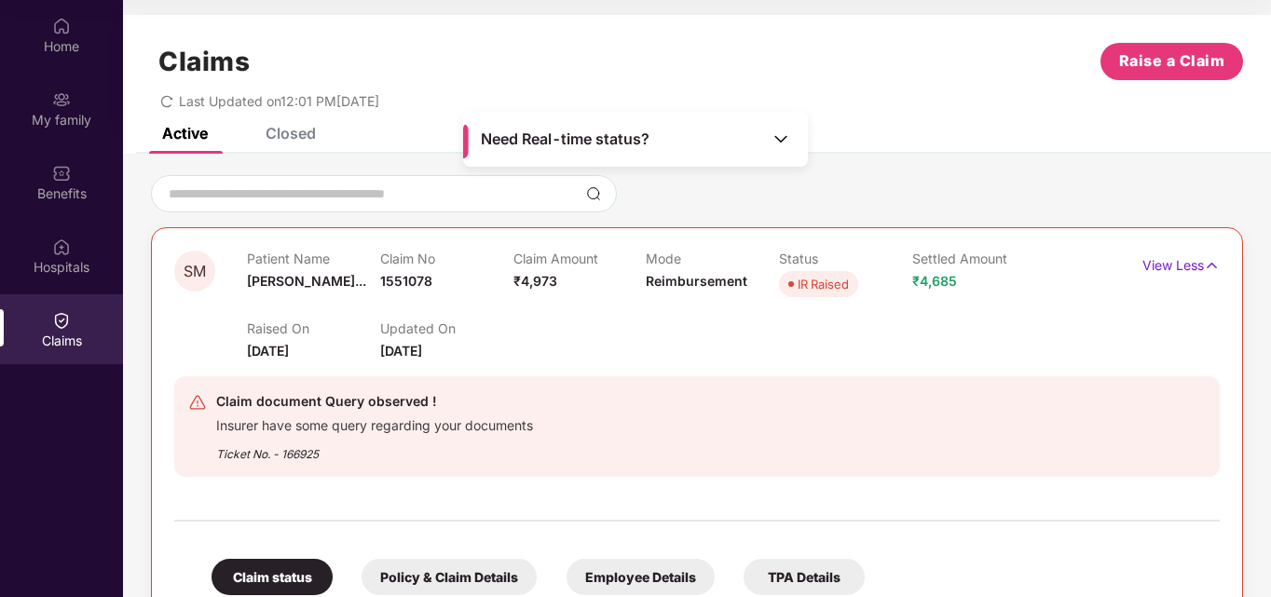
click at [193, 264] on span "SM" at bounding box center [195, 272] width 22 height 16
click at [190, 138] on div "Active" at bounding box center [185, 133] width 46 height 19
click at [286, 141] on div "Closed" at bounding box center [290, 133] width 50 height 19
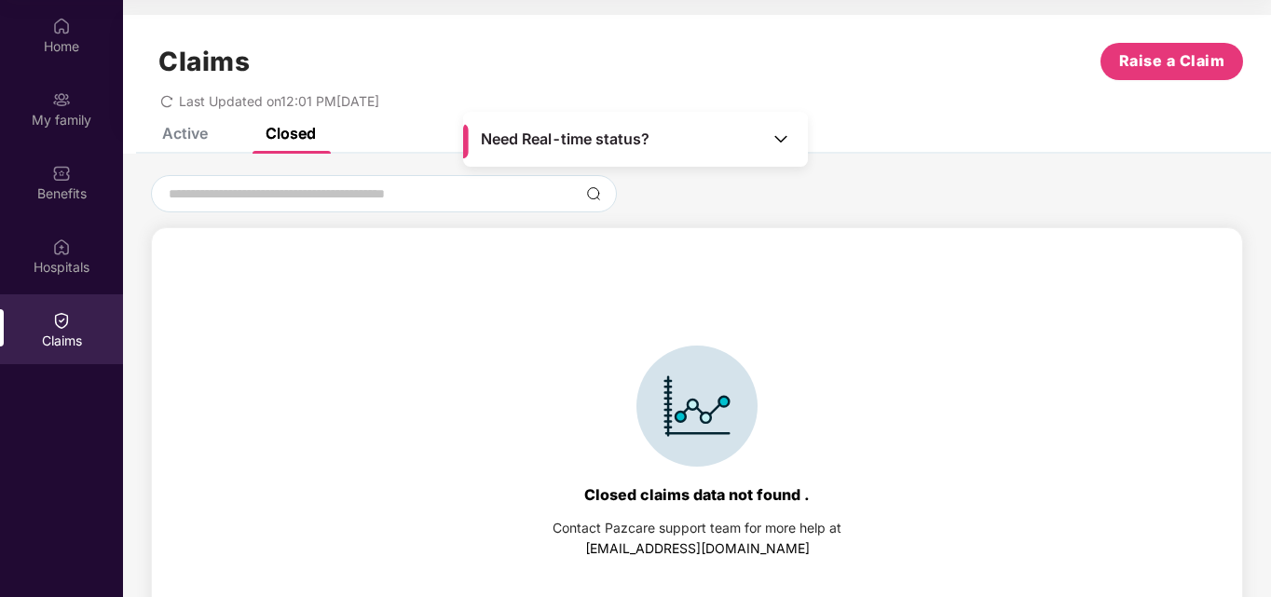
click at [189, 128] on div "Active" at bounding box center [185, 133] width 46 height 19
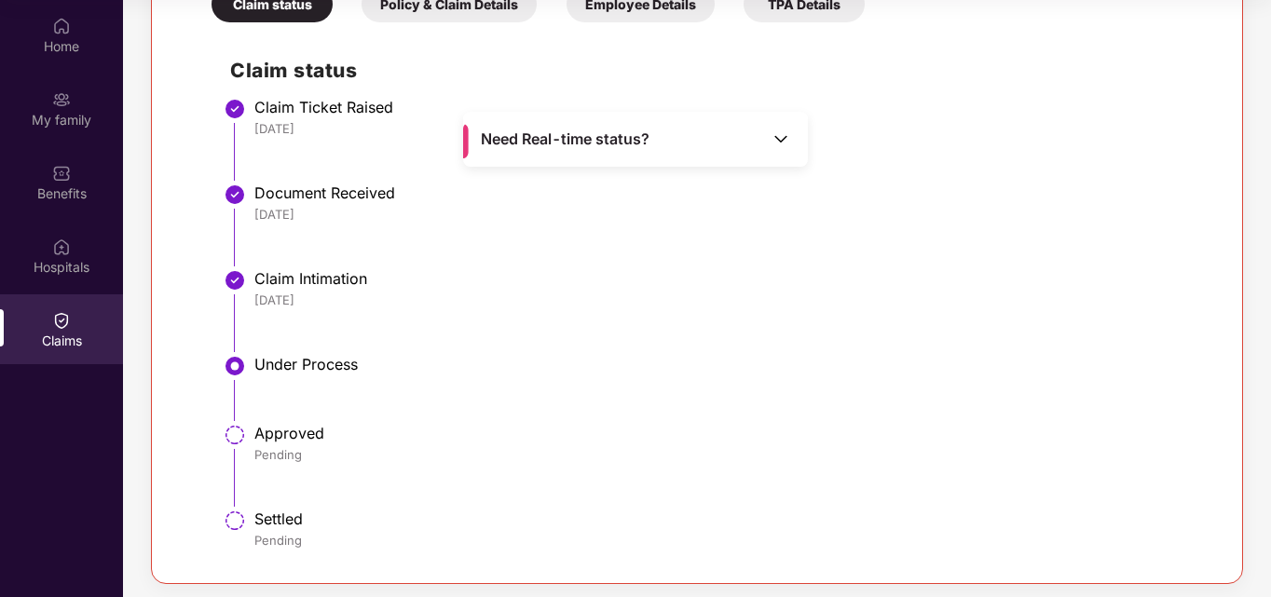
scroll to position [1072, 0]
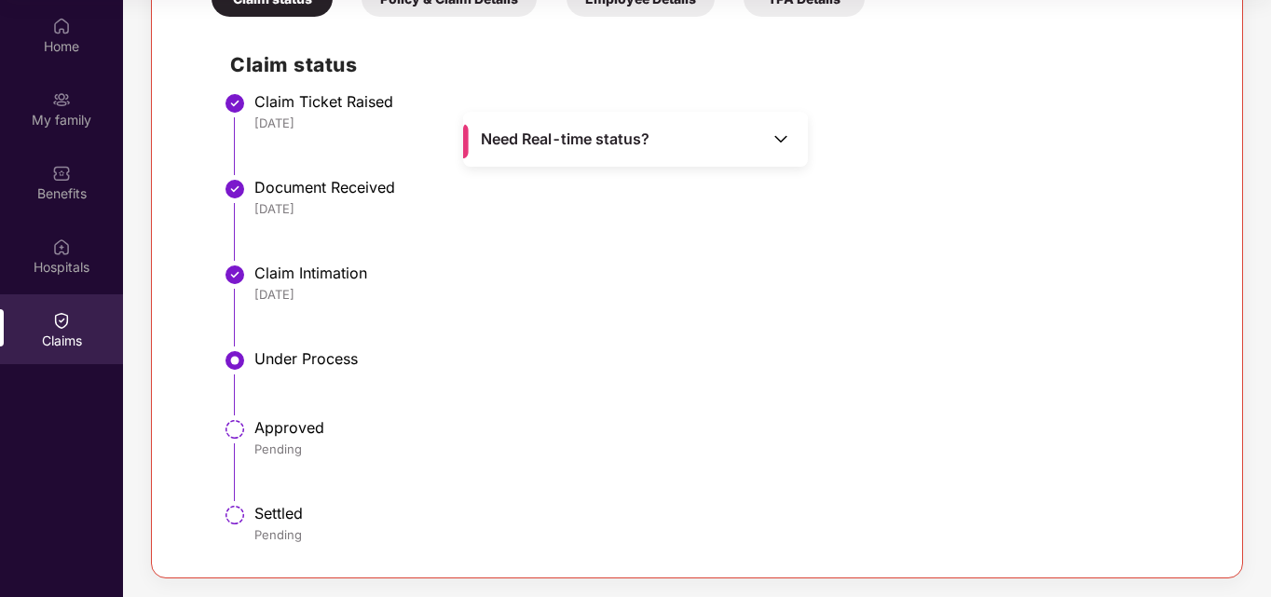
click at [238, 515] on img at bounding box center [235, 515] width 22 height 22
click at [237, 433] on img at bounding box center [235, 429] width 22 height 22
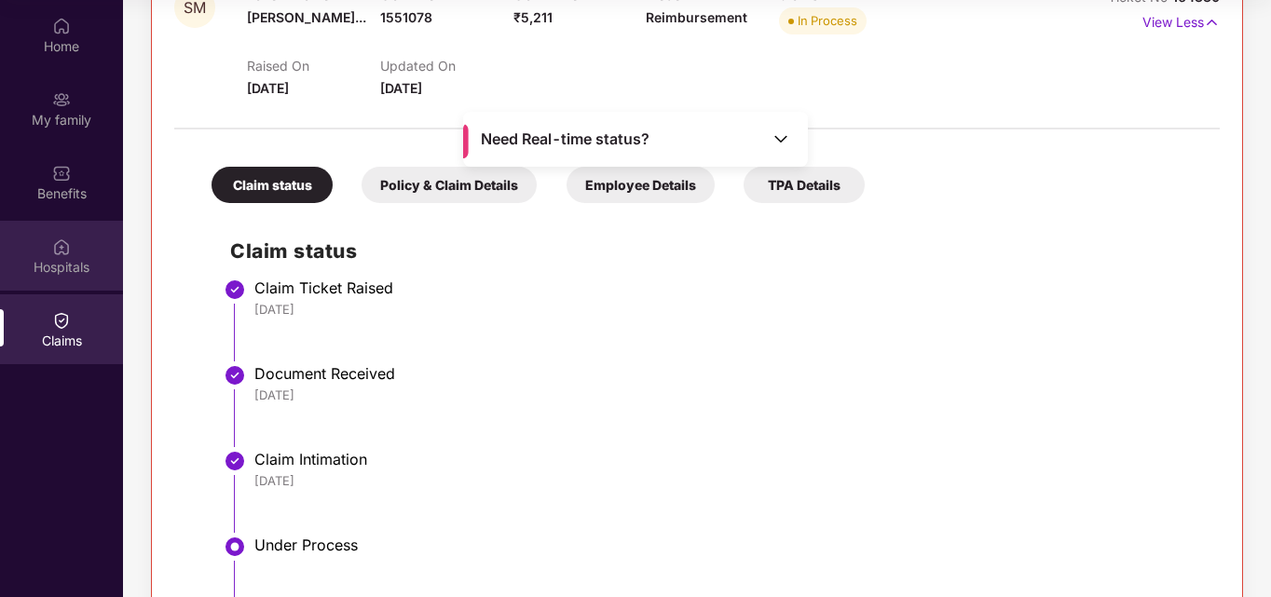
click at [62, 266] on div "Hospitals" at bounding box center [61, 267] width 123 height 19
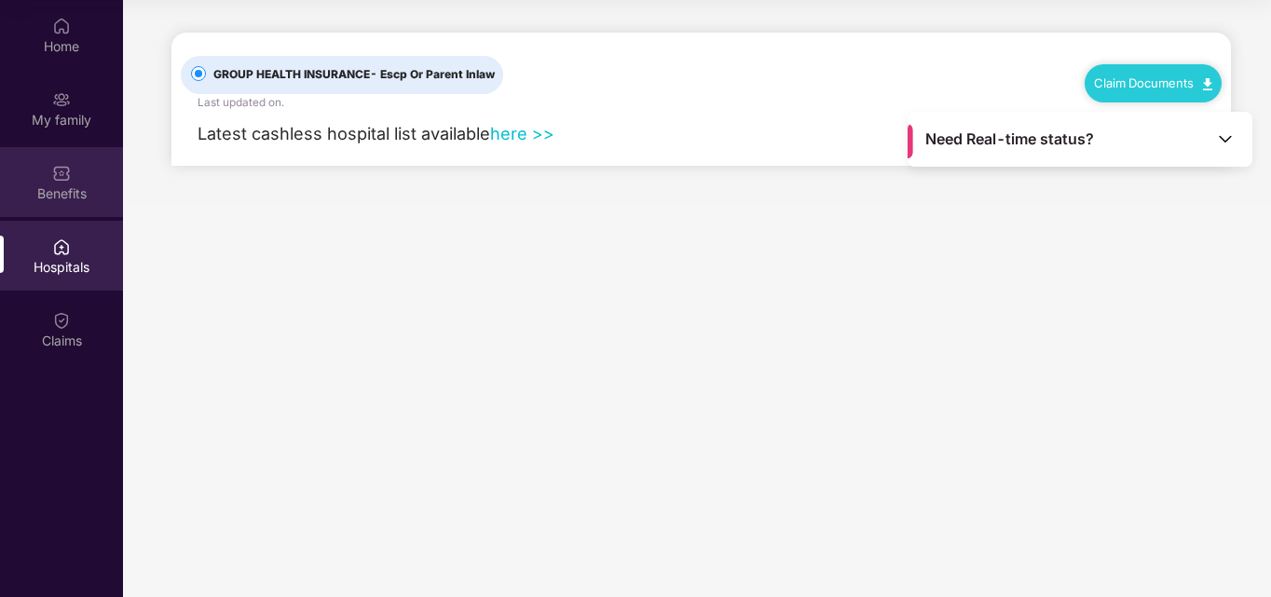
click at [41, 183] on div "Benefits" at bounding box center [61, 182] width 123 height 70
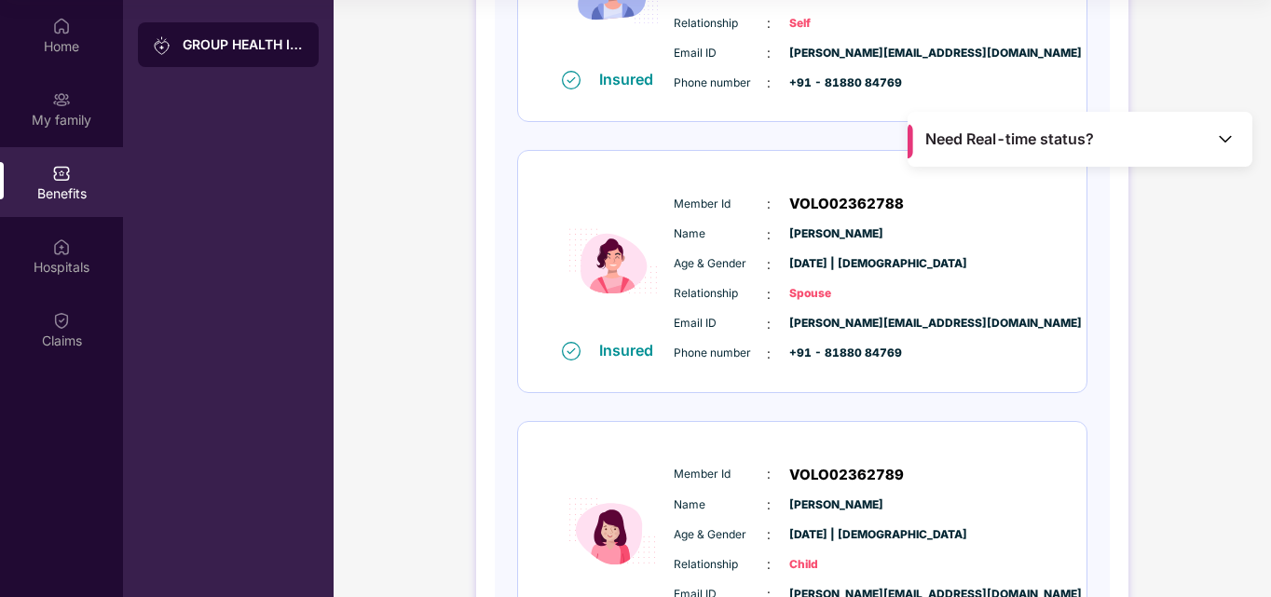
scroll to position [380, 0]
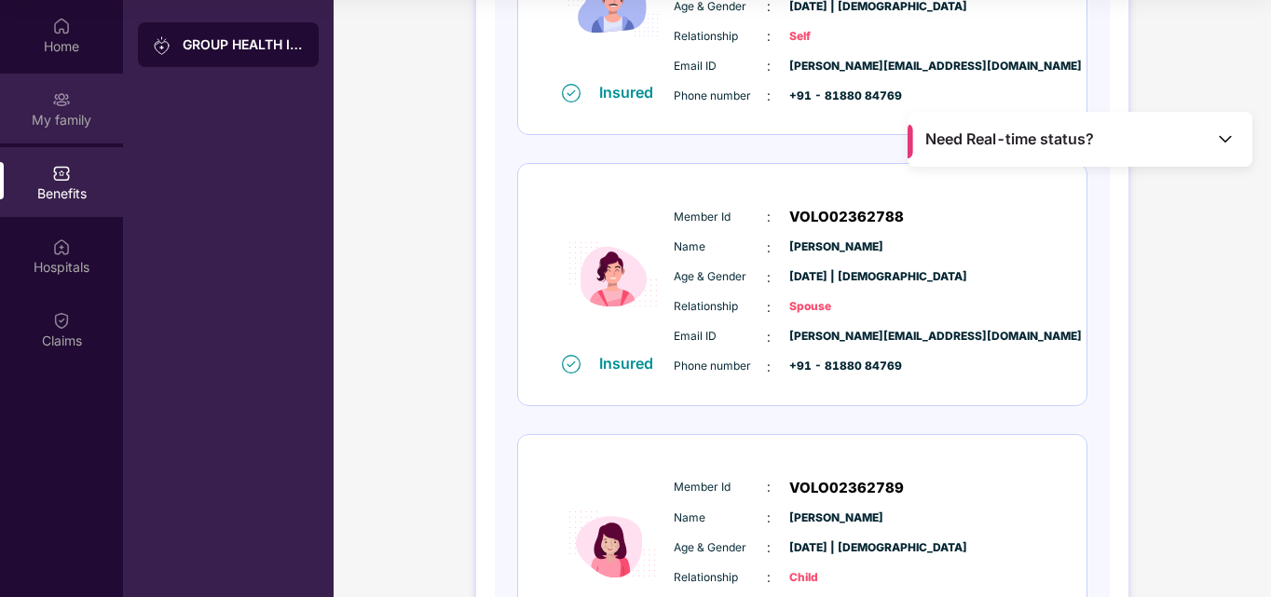
click at [48, 104] on div "My family" at bounding box center [61, 109] width 123 height 70
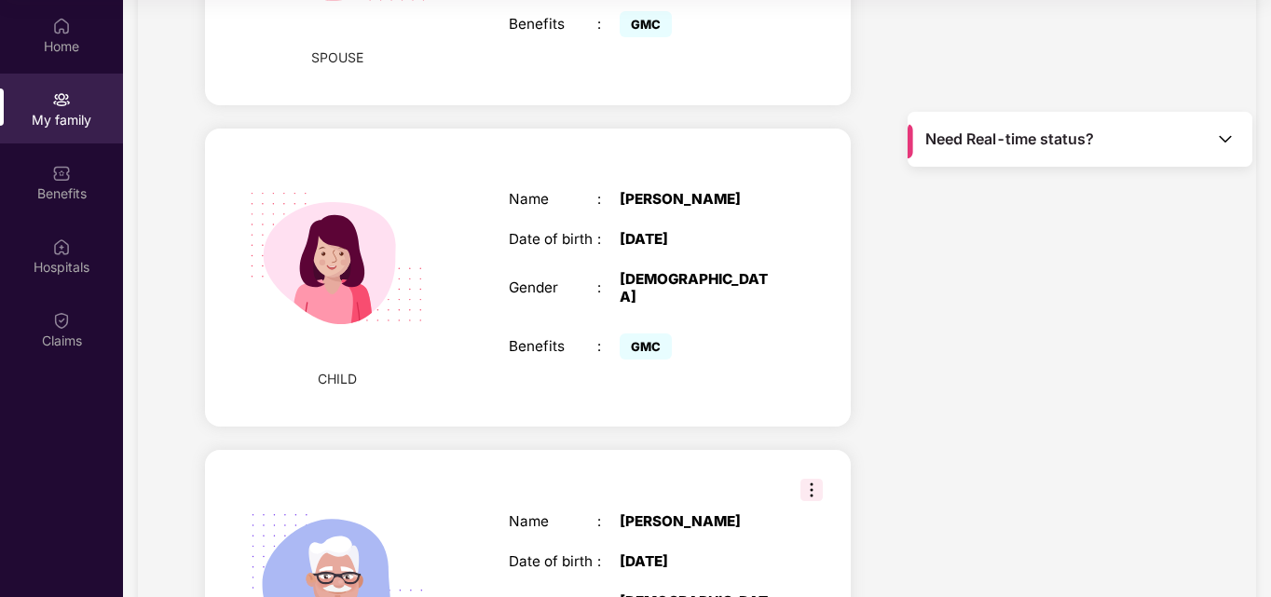
scroll to position [1135, 0]
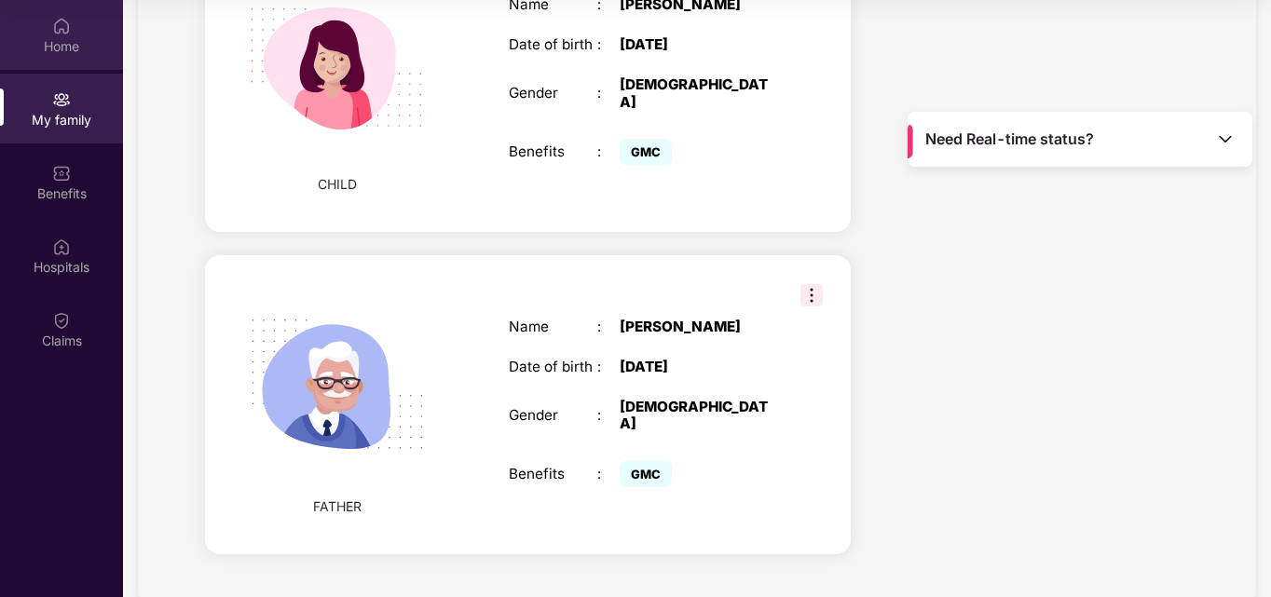
click at [36, 47] on div "Home" at bounding box center [61, 46] width 123 height 19
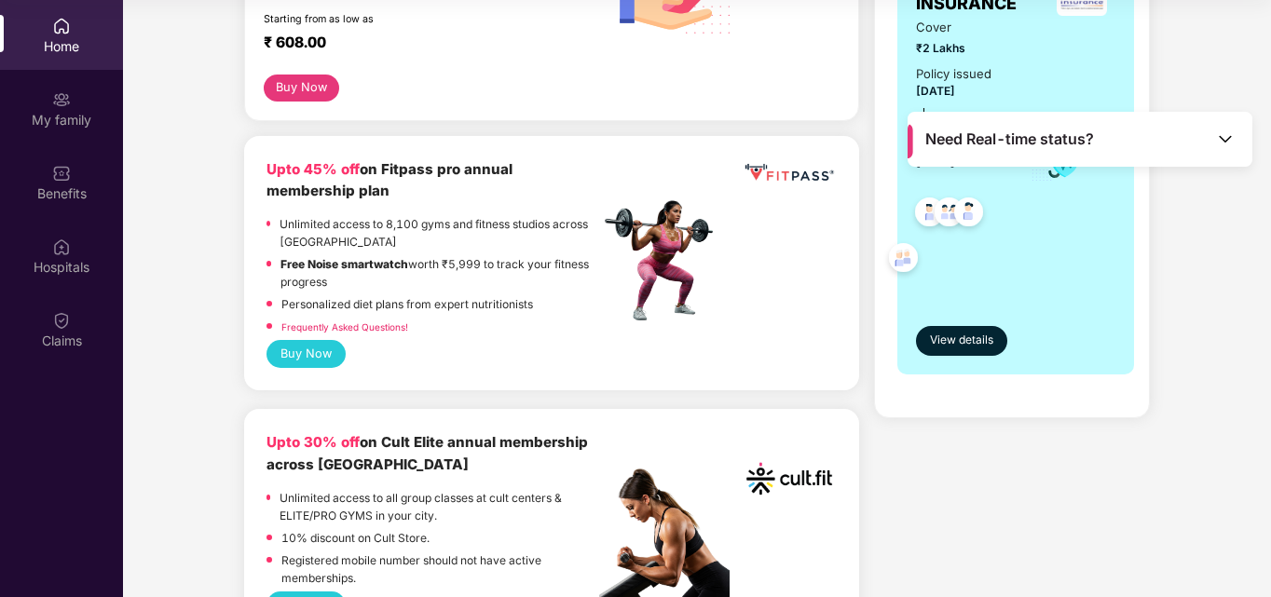
scroll to position [373, 0]
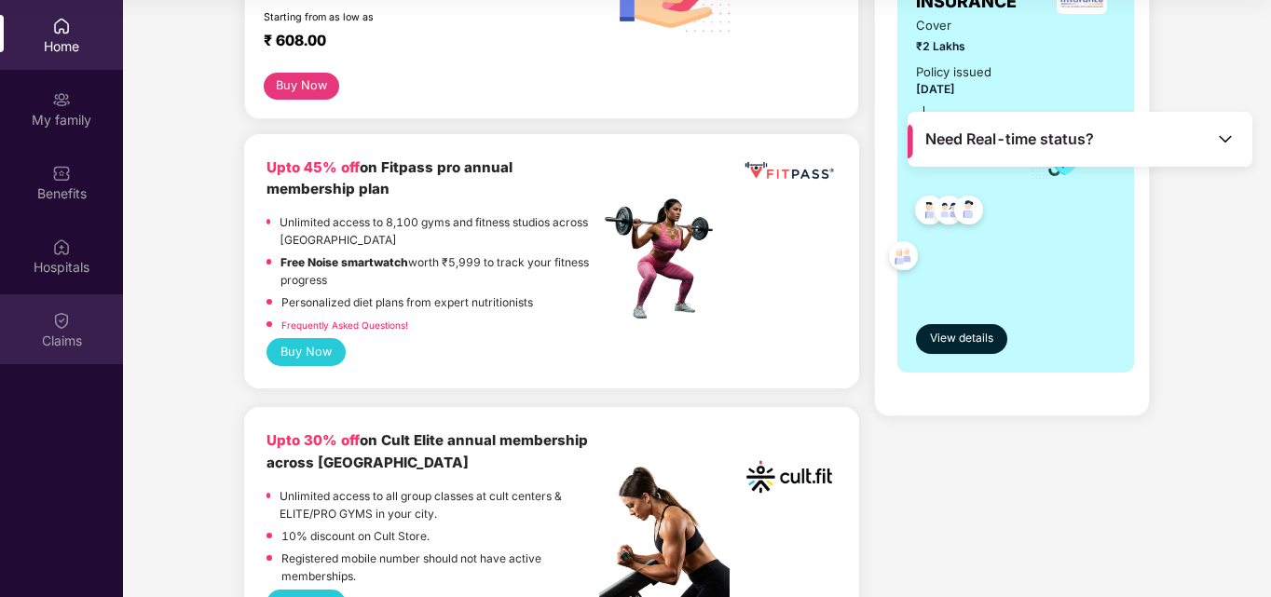
click at [66, 339] on div "Claims" at bounding box center [61, 341] width 123 height 19
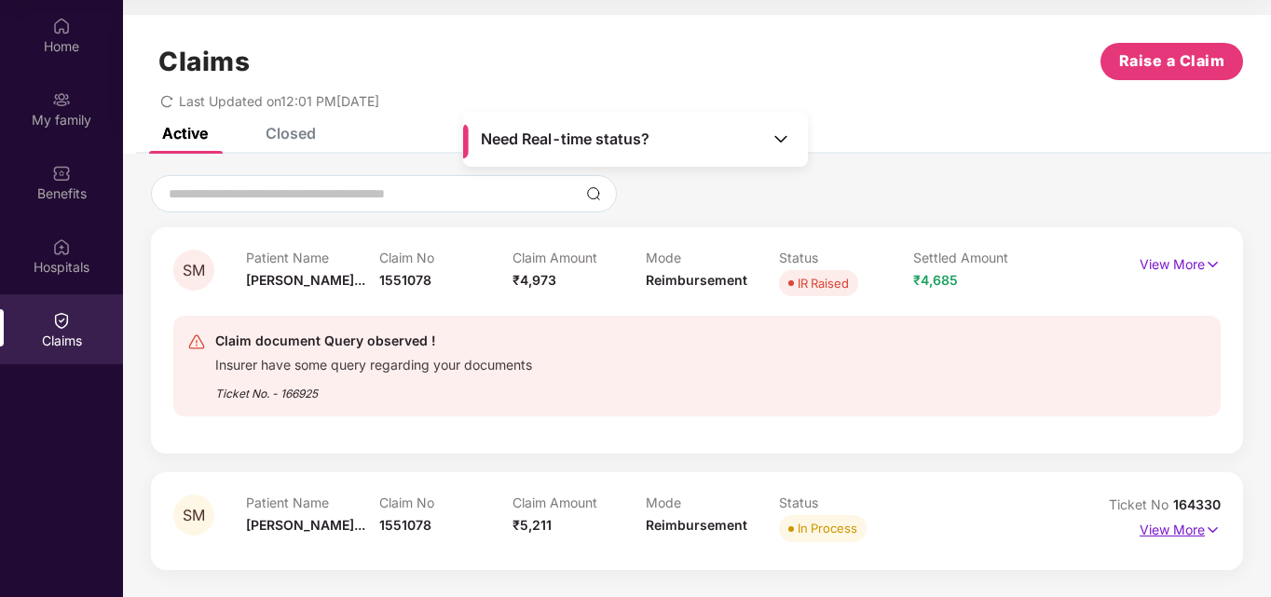
click at [1210, 528] on img at bounding box center [1212, 530] width 16 height 20
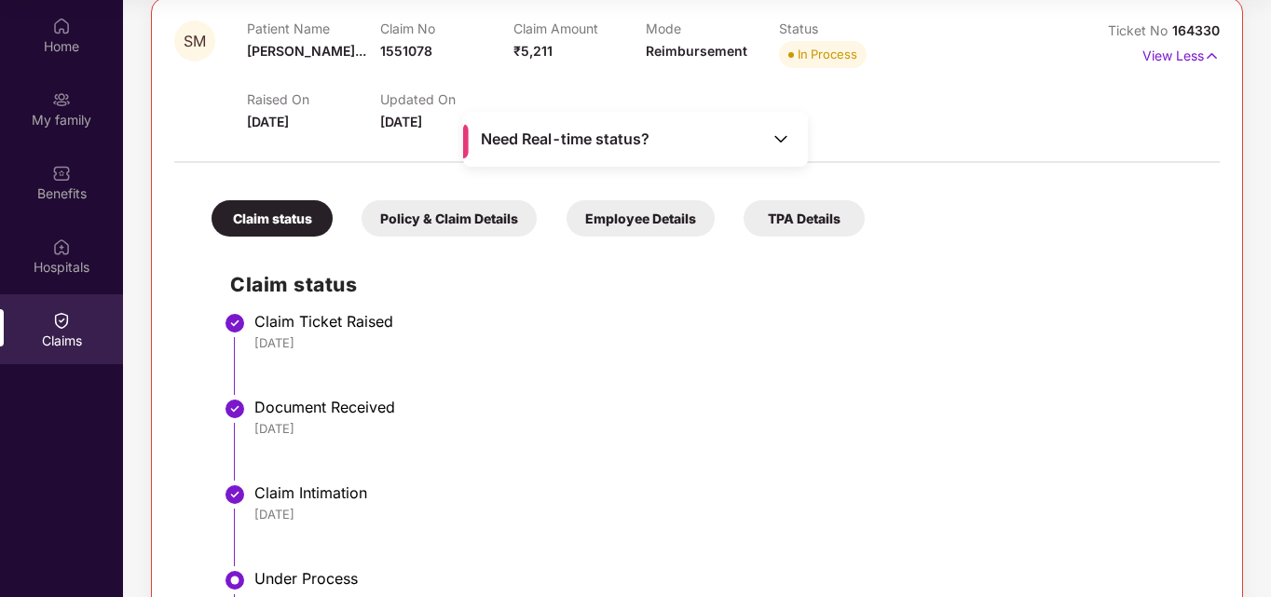
scroll to position [695, 0]
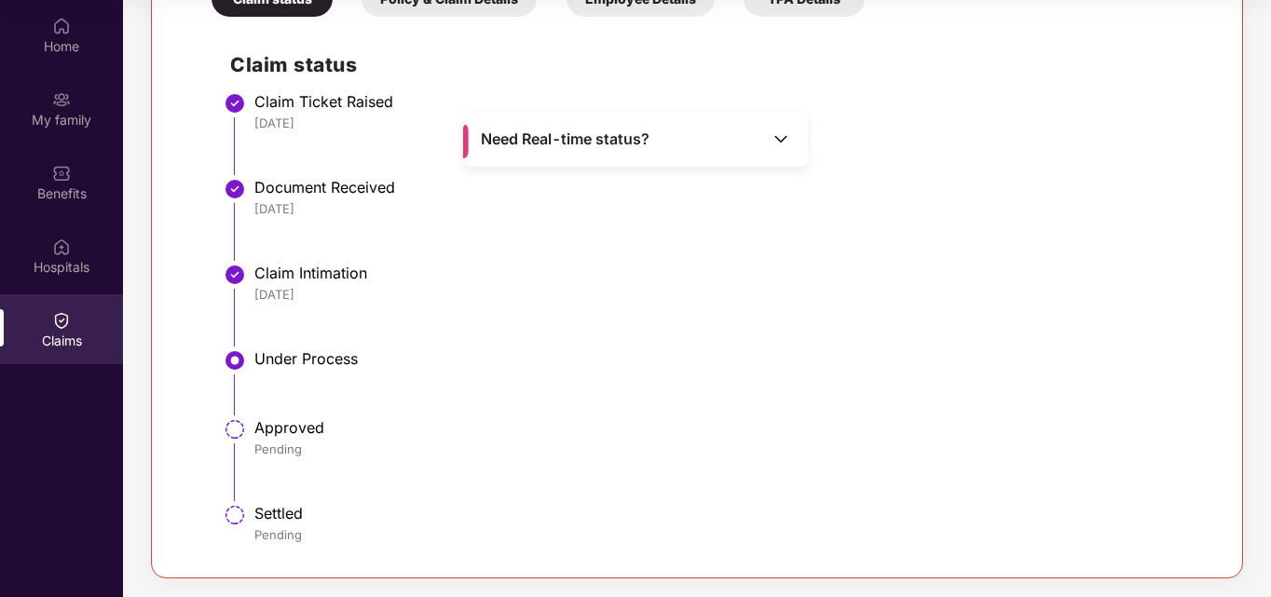
click at [800, 136] on div "Need Real-time status?" at bounding box center [635, 139] width 345 height 55
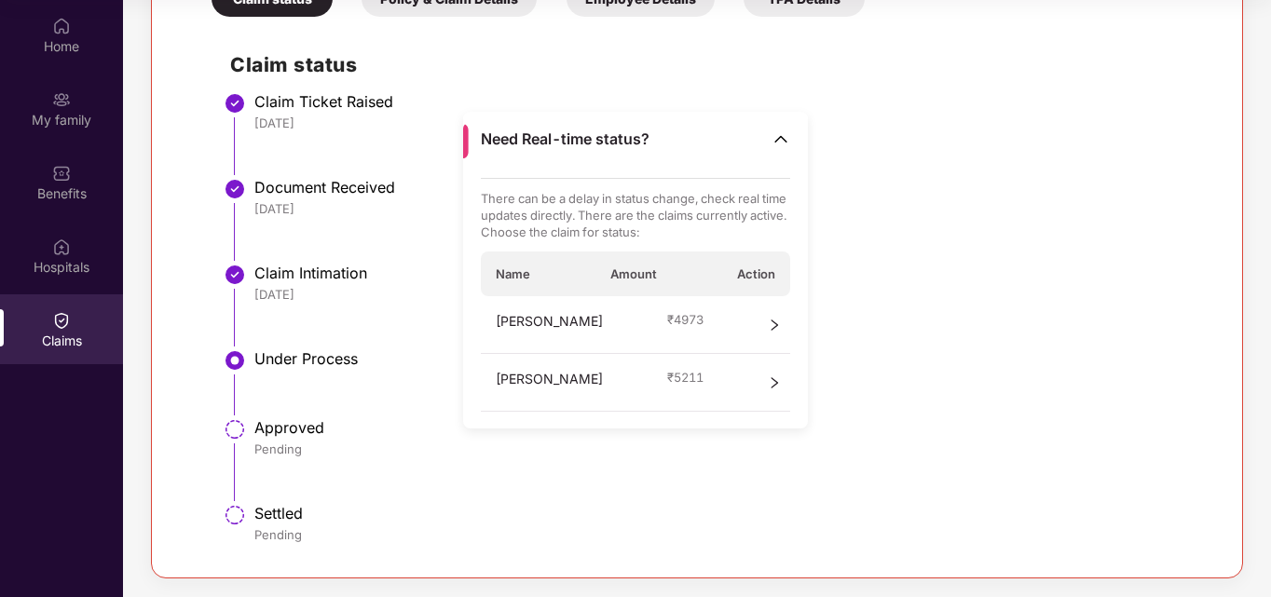
click at [667, 385] on span "₹ 5211" at bounding box center [685, 377] width 36 height 17
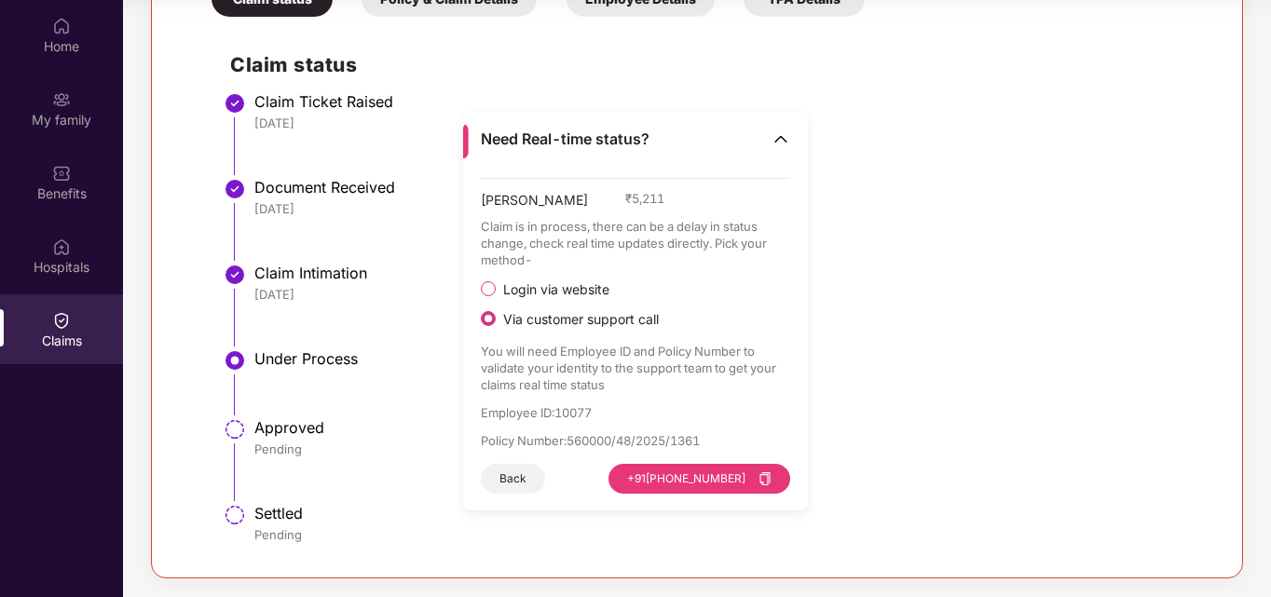
click at [777, 129] on div "Need Real-time status?" at bounding box center [635, 139] width 345 height 55
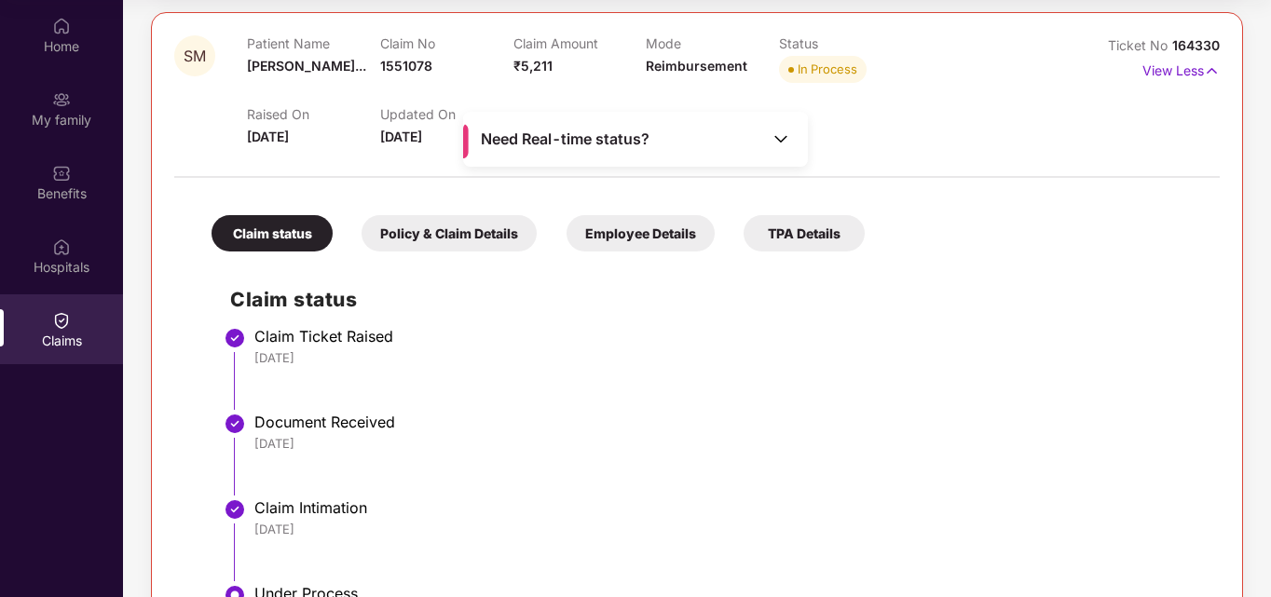
scroll to position [415, 0]
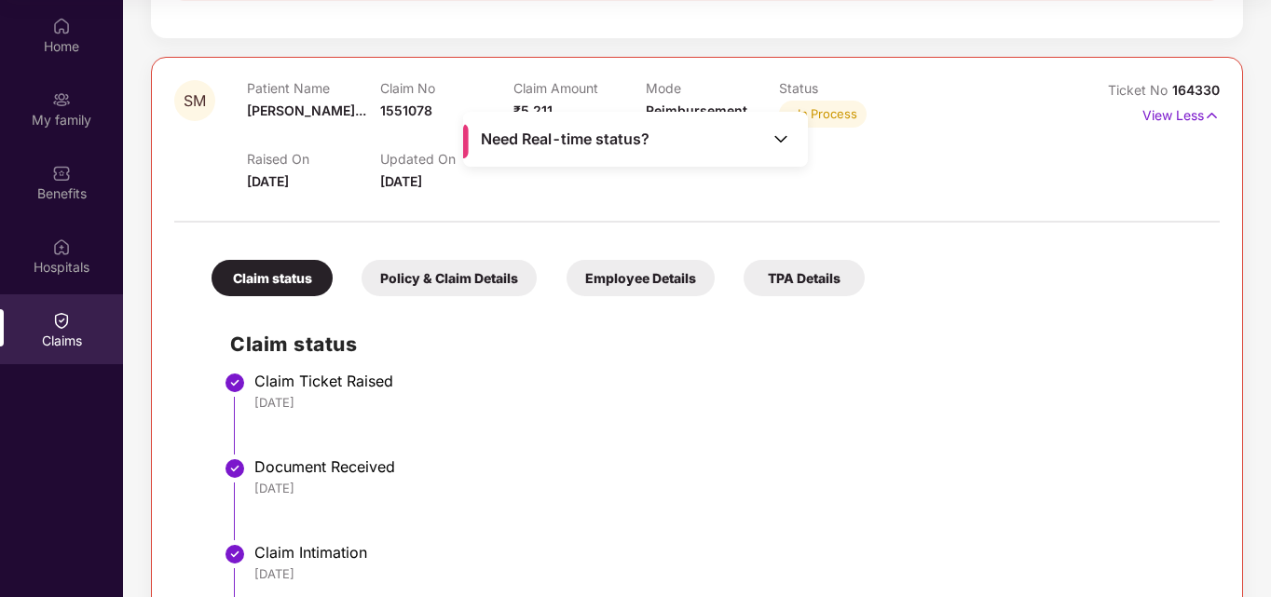
click at [447, 270] on div "Policy & Claim Details" at bounding box center [448, 278] width 175 height 36
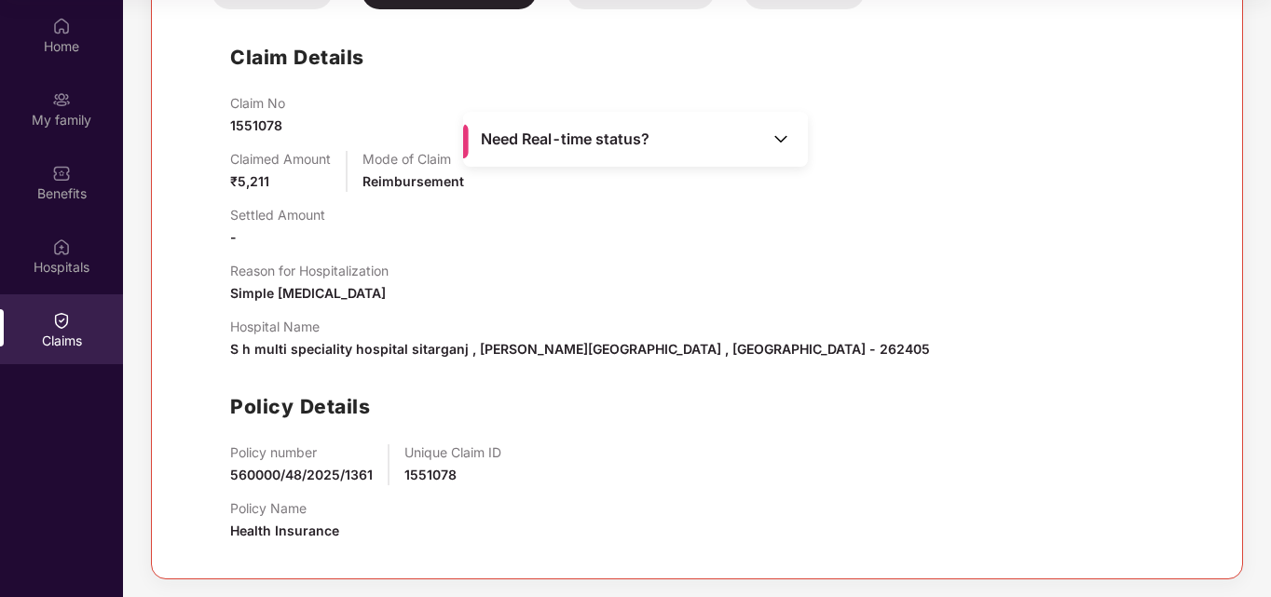
scroll to position [703, 0]
click at [603, 139] on span "Need Real-time status?" at bounding box center [565, 139] width 169 height 20
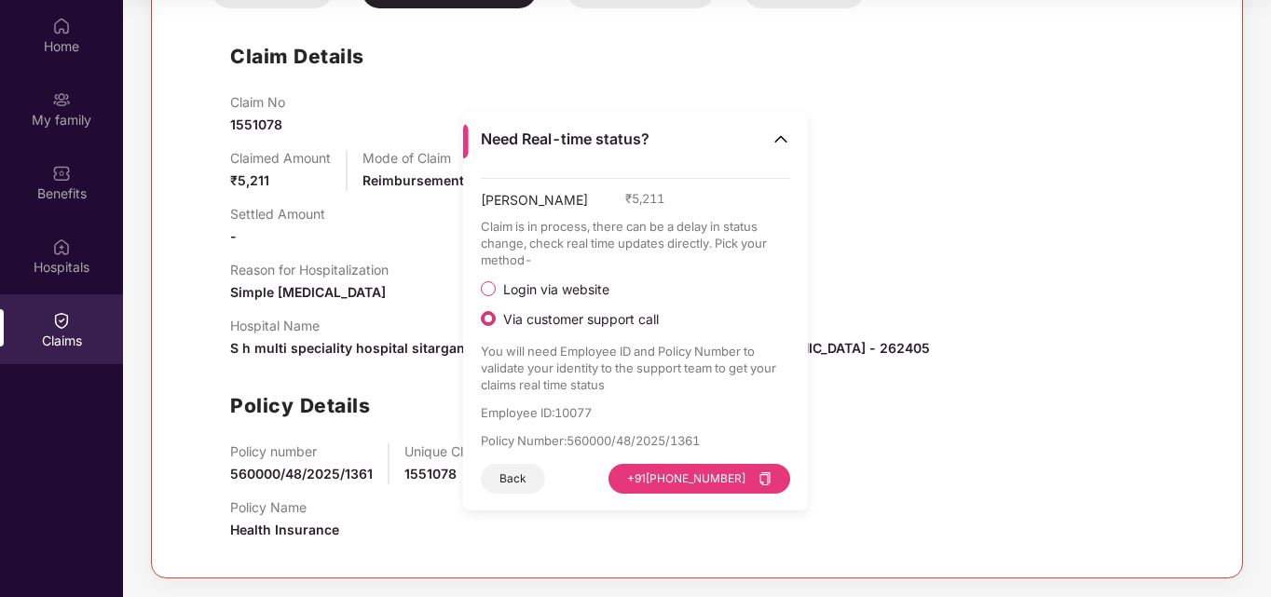
click at [603, 139] on span "Need Real-time status?" at bounding box center [565, 139] width 169 height 20
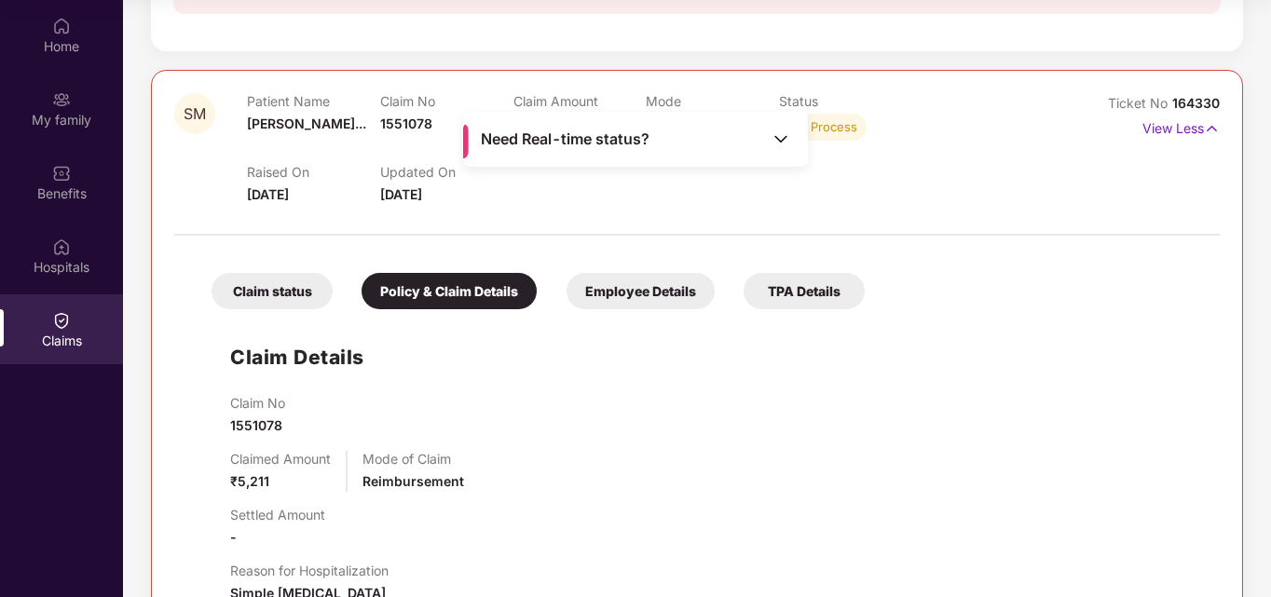
scroll to position [466, 0]
